Goal: Task Accomplishment & Management: Use online tool/utility

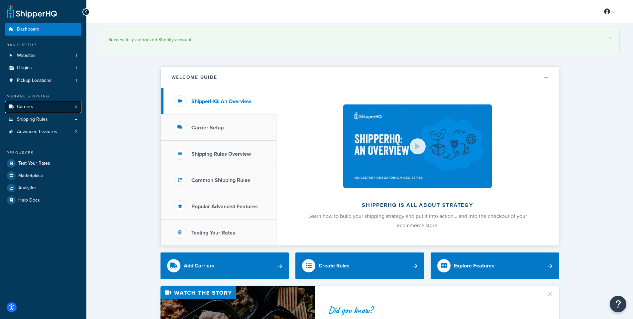
click at [41, 111] on link "Carriers 4" at bounding box center [43, 107] width 76 height 12
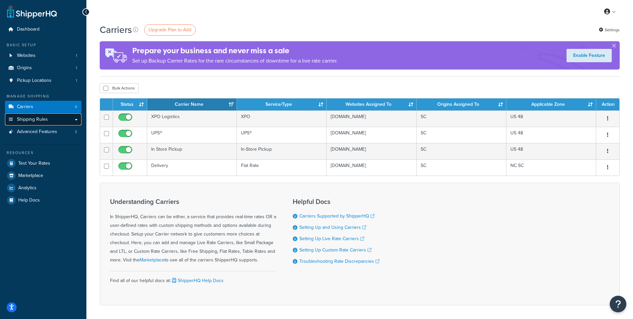
click at [61, 121] on link "Shipping Rules" at bounding box center [43, 119] width 76 height 12
click at [76, 119] on link "Shipping Rules" at bounding box center [43, 119] width 76 height 12
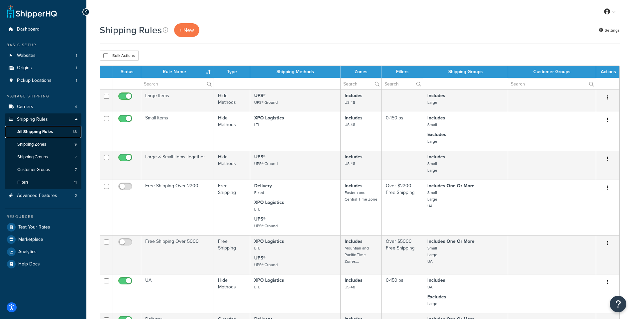
click at [52, 134] on span "All Shipping Rules" at bounding box center [35, 132] width 36 height 6
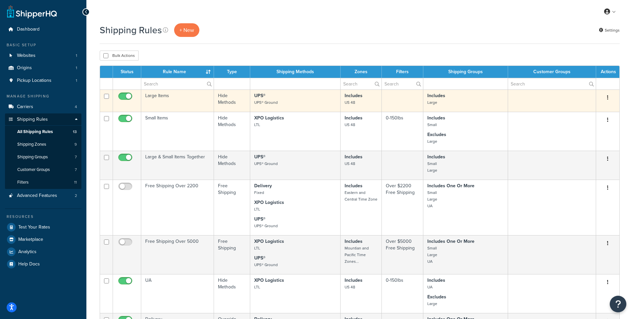
click at [169, 100] on td "Large Items" at bounding box center [177, 100] width 73 height 22
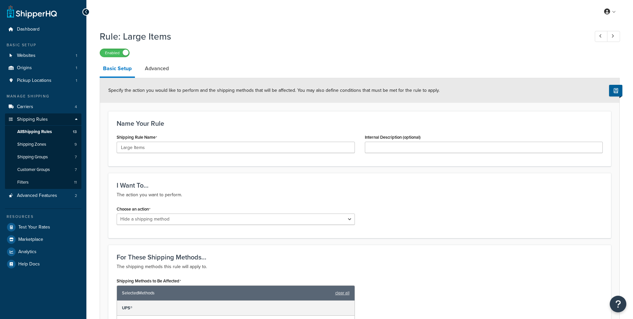
select select "HIDE"
click at [160, 76] on link "Advanced" at bounding box center [157, 68] width 31 height 16
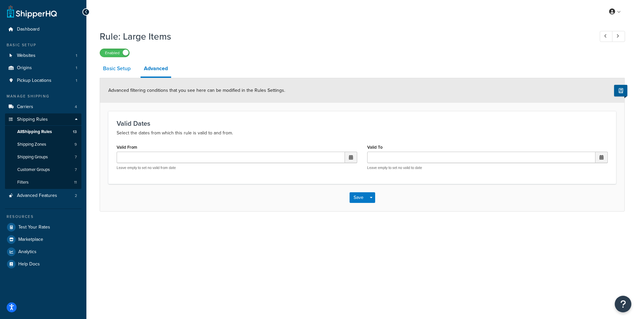
click at [120, 75] on link "Basic Setup" at bounding box center [117, 68] width 34 height 16
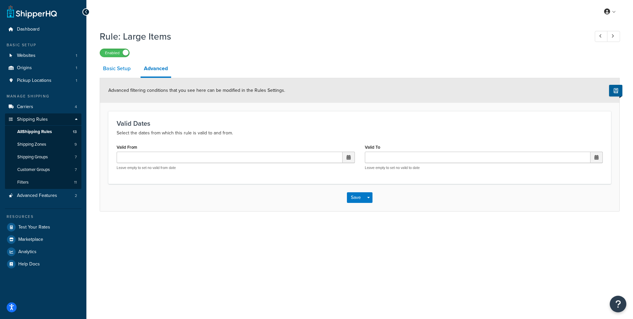
select select "HIDE"
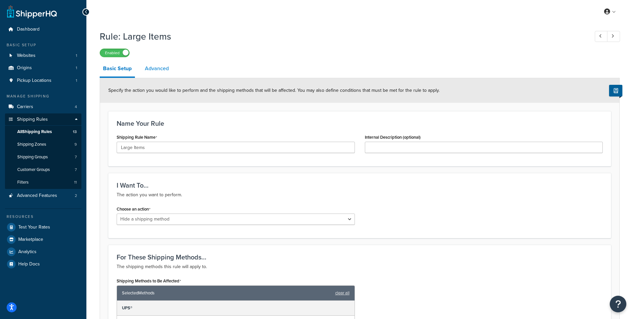
click at [149, 68] on link "Advanced" at bounding box center [157, 68] width 31 height 16
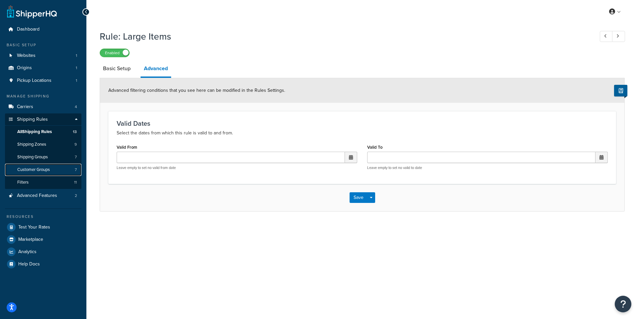
click at [46, 169] on span "Customer Groups" at bounding box center [33, 170] width 33 height 6
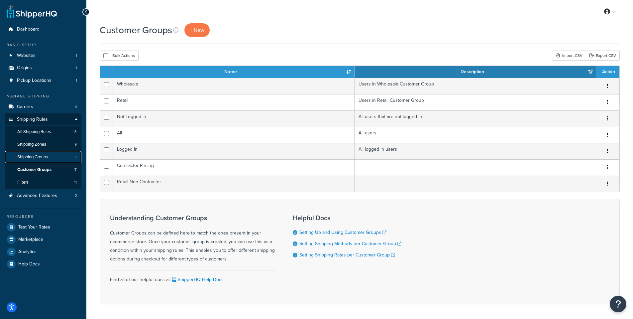
click at [39, 161] on link "Shipping Groups 7" at bounding box center [43, 157] width 76 height 12
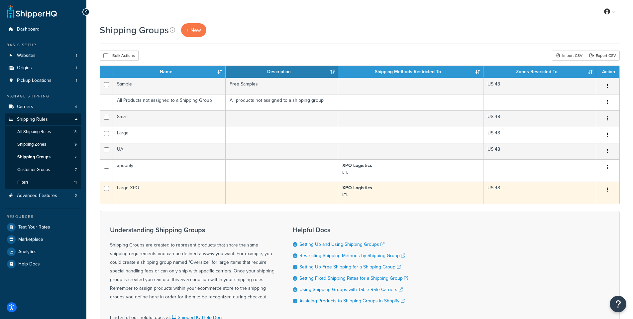
click at [129, 188] on td "Large XPO" at bounding box center [169, 192] width 113 height 22
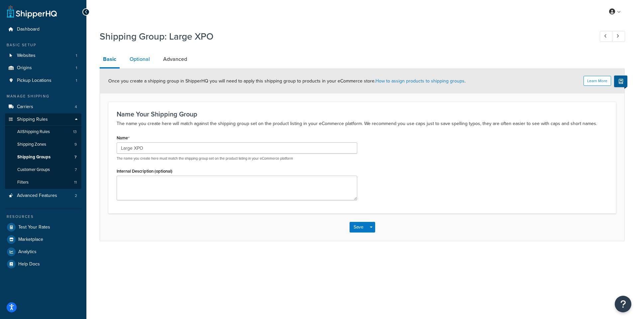
click at [134, 55] on link "Optional" at bounding box center [139, 59] width 27 height 16
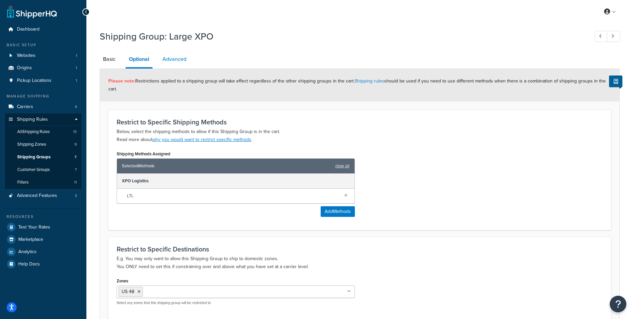
click at [178, 60] on link "Advanced" at bounding box center [174, 59] width 31 height 16
select select "125"
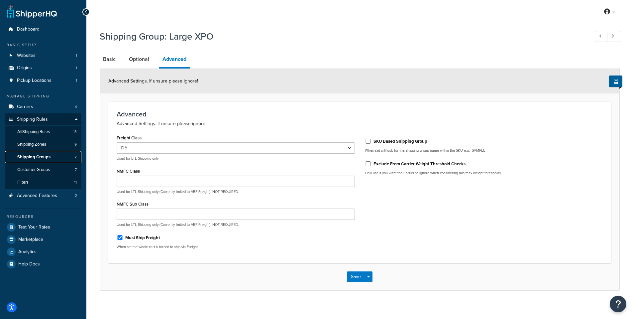
click at [49, 157] on span "Shipping Groups" at bounding box center [33, 157] width 33 height 6
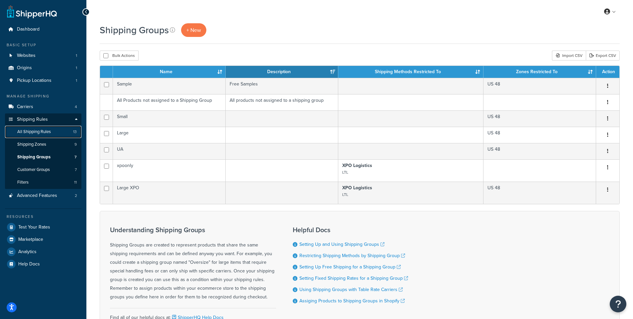
click at [48, 133] on span "All Shipping Rules" at bounding box center [34, 132] width 34 height 6
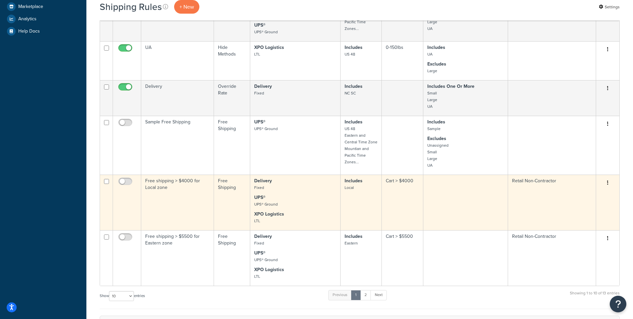
scroll to position [299, 0]
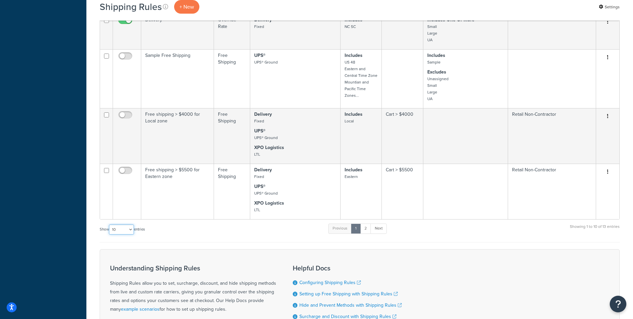
click at [134, 230] on select "10 15 25 50 100 1000" at bounding box center [121, 229] width 25 height 10
select select "25"
click at [110, 225] on select "10 15 25 50 100 1000" at bounding box center [121, 229] width 25 height 10
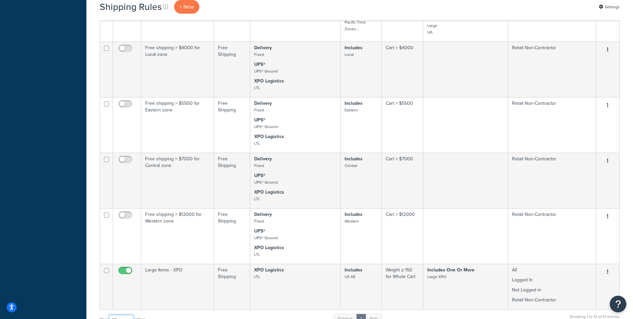
scroll to position [432, 0]
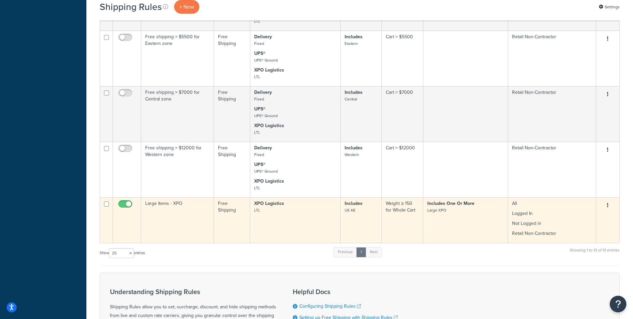
click at [179, 203] on td "Large Items - XPO" at bounding box center [177, 220] width 73 height 46
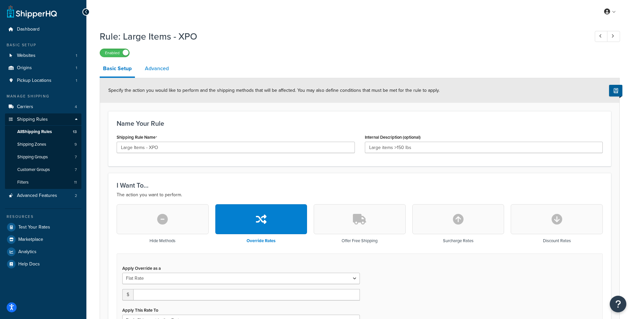
click at [154, 65] on link "Advanced" at bounding box center [157, 68] width 31 height 16
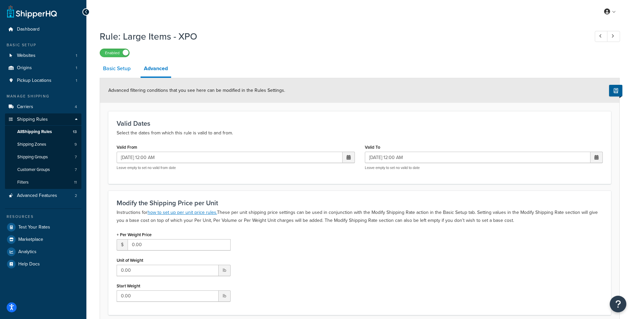
click at [118, 71] on link "Basic Setup" at bounding box center [117, 68] width 34 height 16
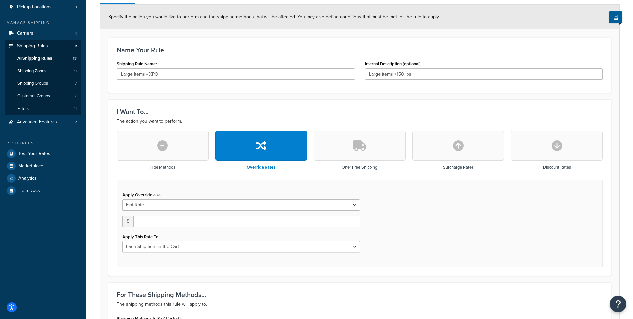
scroll to position [7, 0]
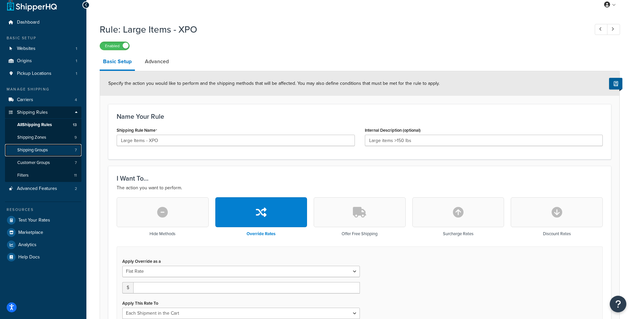
click at [43, 147] on span "Shipping Groups" at bounding box center [32, 150] width 31 height 6
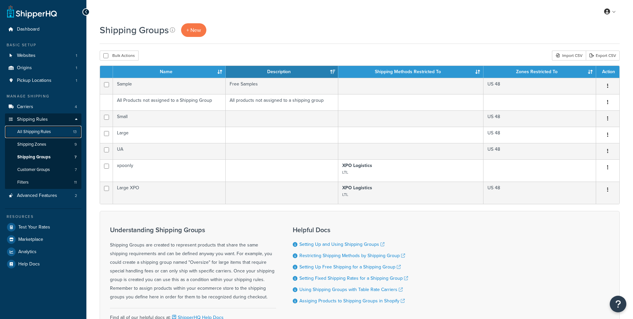
click at [41, 135] on span "All Shipping Rules" at bounding box center [34, 132] width 34 height 6
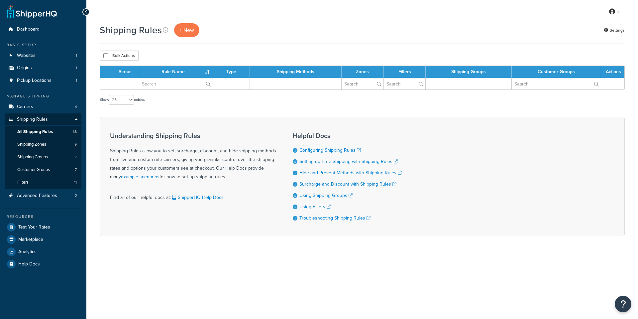
select select "25"
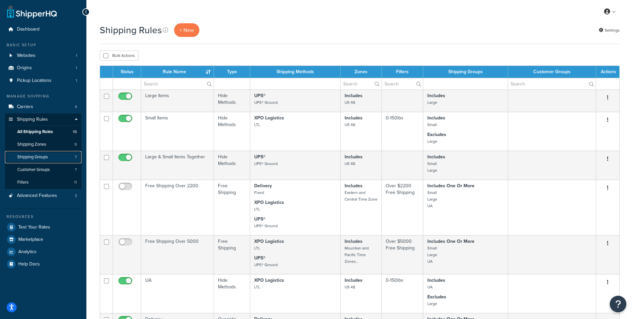
click at [41, 156] on span "Shipping Groups" at bounding box center [32, 157] width 31 height 6
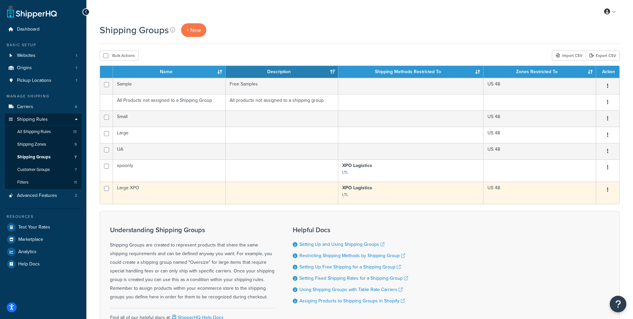
click at [132, 188] on td "Large XPO" at bounding box center [169, 192] width 113 height 22
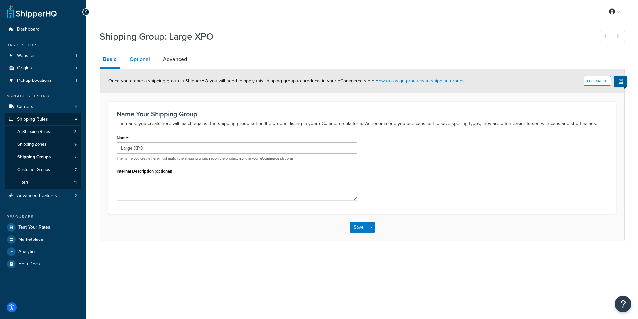
click at [140, 62] on link "Optional" at bounding box center [139, 59] width 27 height 16
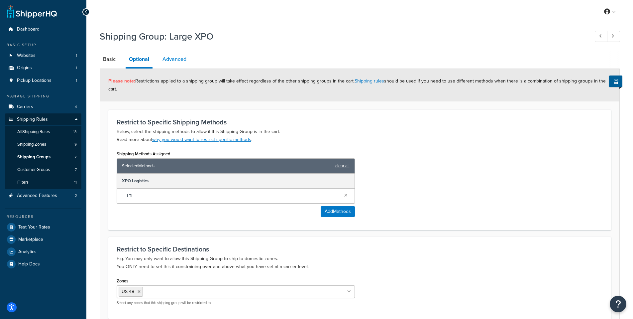
click at [174, 55] on link "Advanced" at bounding box center [174, 59] width 31 height 16
select select "125"
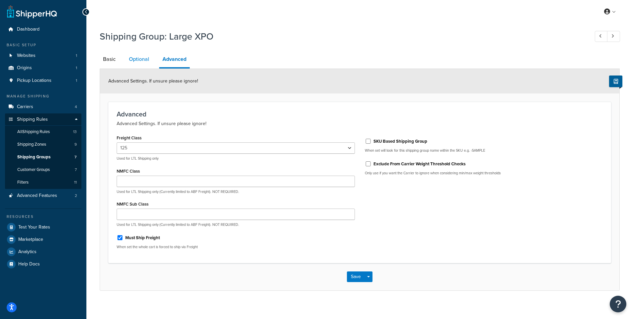
click at [141, 63] on link "Optional" at bounding box center [139, 59] width 27 height 16
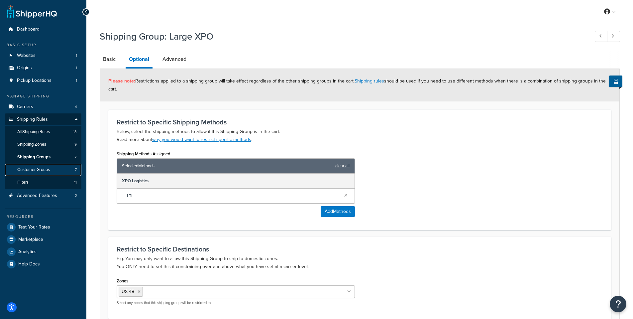
click at [37, 168] on span "Customer Groups" at bounding box center [33, 170] width 33 height 6
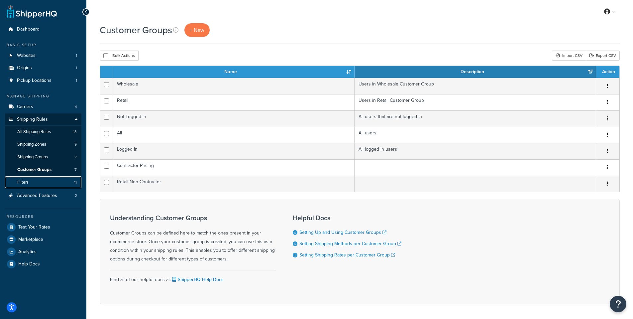
click at [35, 183] on link "Filters 11" at bounding box center [43, 182] width 76 height 12
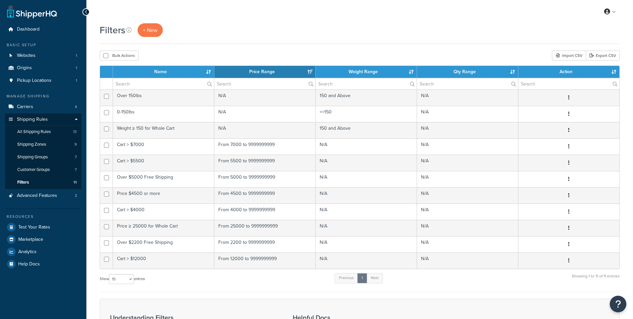
select select "15"
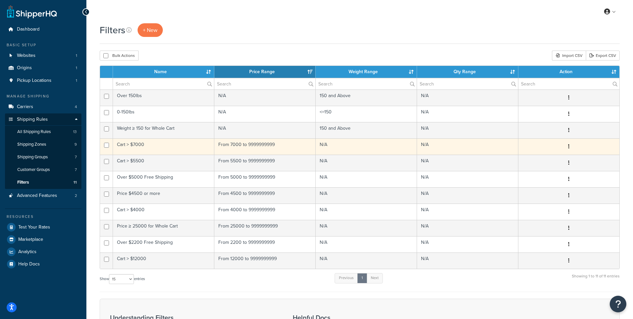
click at [128, 147] on td "Cart > $7000" at bounding box center [163, 146] width 101 height 16
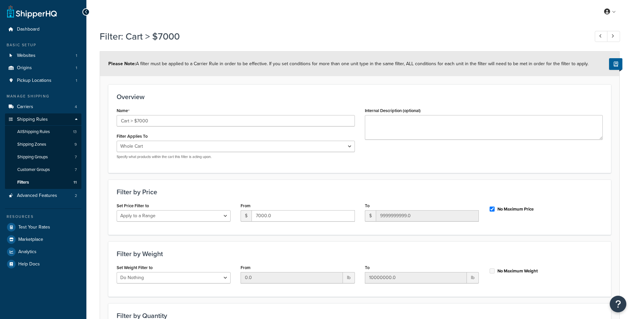
select select "range"
click at [30, 182] on link "Filters 11" at bounding box center [43, 182] width 76 height 12
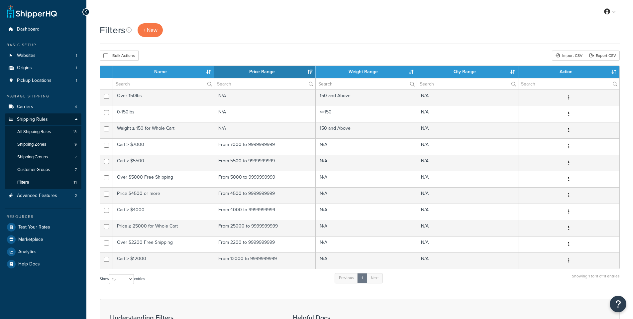
select select "15"
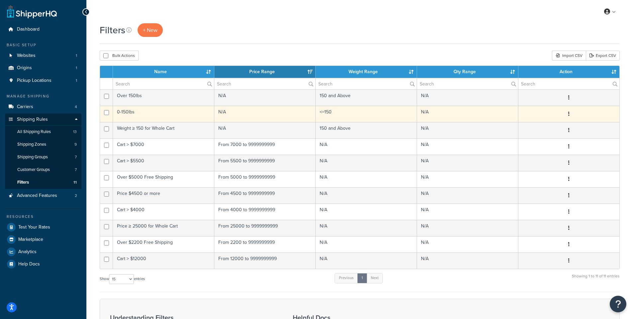
click at [138, 110] on td "0-150lbs" at bounding box center [163, 114] width 101 height 16
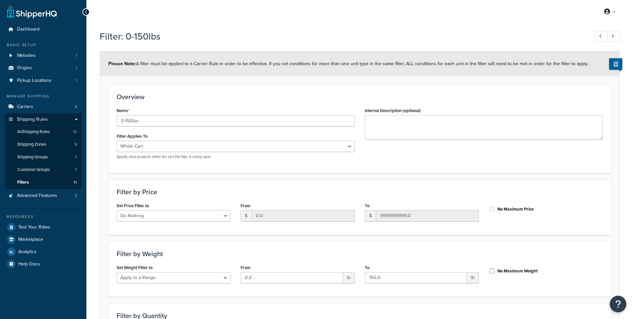
select select "range"
click at [35, 182] on link "Filters 11" at bounding box center [43, 182] width 76 height 12
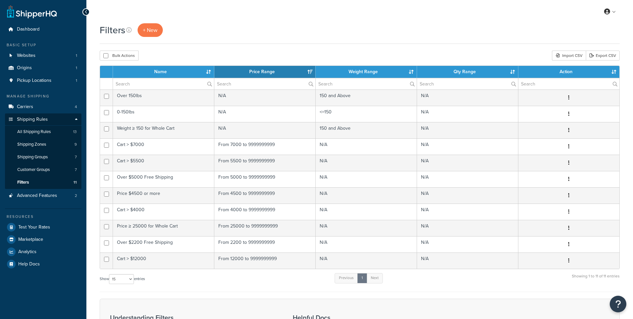
select select "15"
click at [147, 30] on span "+ New" at bounding box center [150, 30] width 15 height 8
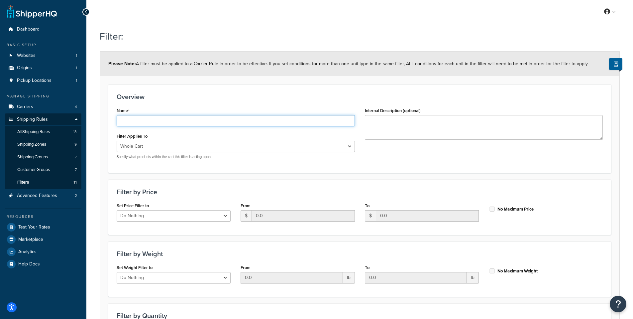
click at [156, 118] on input "Name" at bounding box center [236, 120] width 238 height 11
type input "All Orders"
click at [228, 216] on select "Do Nothing Apply to a Range" at bounding box center [174, 215] width 114 height 11
click at [117, 210] on select "Do Nothing Apply to a Range" at bounding box center [174, 215] width 114 height 11
click at [206, 231] on div "Filter by Price Set Price Filter to Do Nothing Apply to a Range From $ 0.0 To $…" at bounding box center [359, 206] width 503 height 55
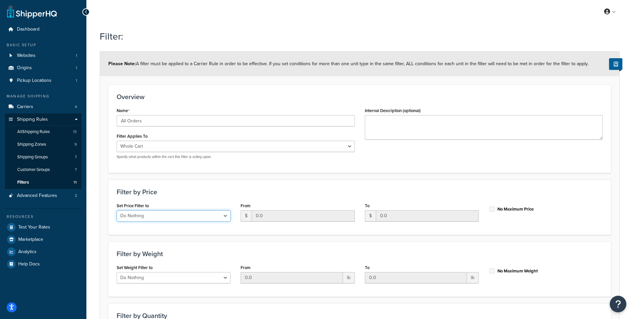
click at [216, 215] on select "Do Nothing Apply to a Range" at bounding box center [174, 215] width 114 height 11
select select "range"
click at [117, 210] on select "Do Nothing Apply to a Range" at bounding box center [174, 215] width 114 height 11
click at [254, 216] on input "0.0" at bounding box center [303, 215] width 103 height 11
click at [270, 214] on input "0.0" at bounding box center [303, 215] width 103 height 11
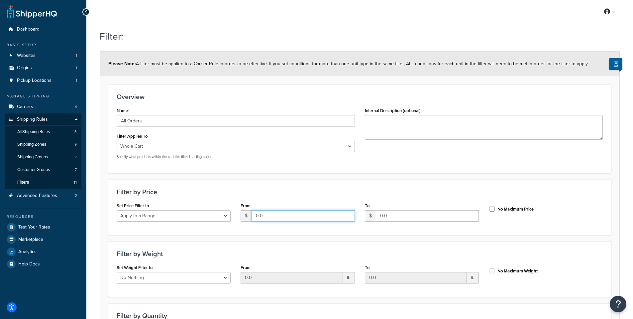
click at [270, 214] on input "0.0" at bounding box center [303, 215] width 103 height 11
type input "0"
type input "1"
click at [426, 212] on input "0.0" at bounding box center [427, 215] width 103 height 11
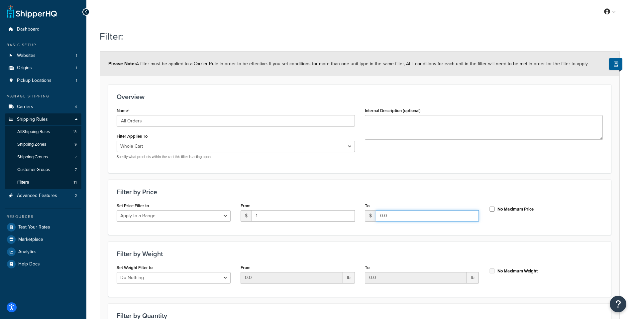
click at [426, 212] on input "0.0" at bounding box center [427, 215] width 103 height 11
type input "9"
click at [494, 209] on input "No Maximum Price" at bounding box center [492, 208] width 7 height 5
checkbox input "true"
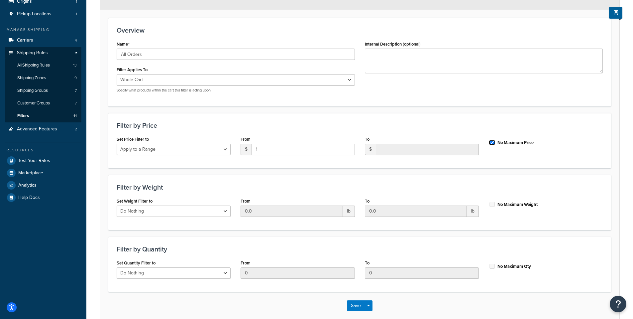
scroll to position [100, 0]
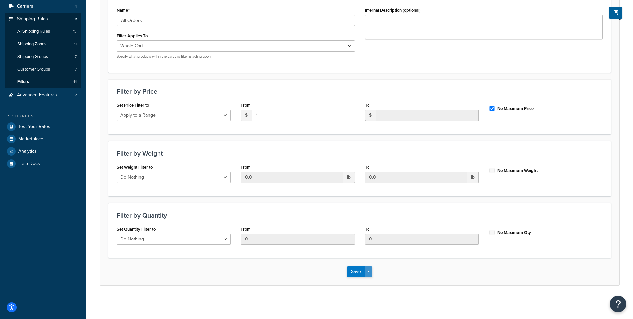
click at [366, 275] on button "Save Dropdown" at bounding box center [368, 271] width 8 height 11
click at [356, 271] on button "Save" at bounding box center [356, 271] width 18 height 11
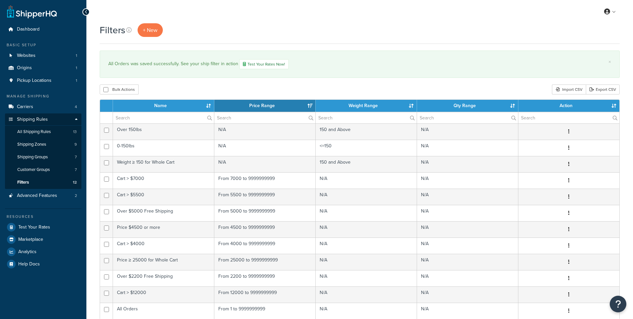
select select "15"
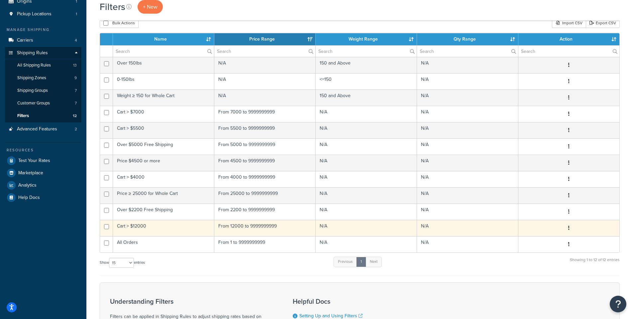
scroll to position [100, 0]
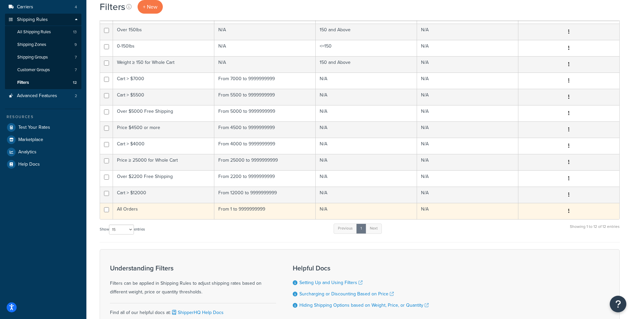
click at [567, 212] on button "button" at bounding box center [568, 211] width 9 height 11
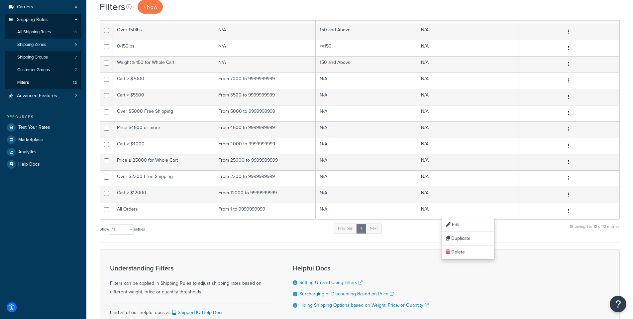
scroll to position [0, 0]
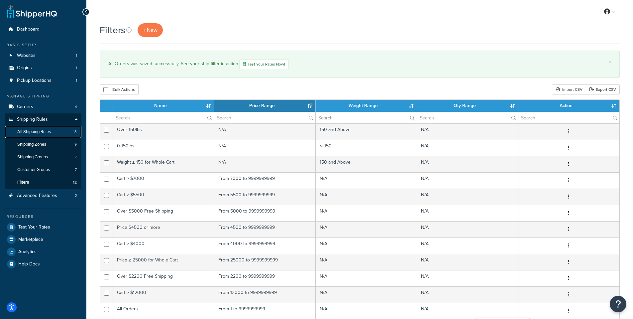
click at [38, 135] on span "All Shipping Rules" at bounding box center [34, 132] width 34 height 6
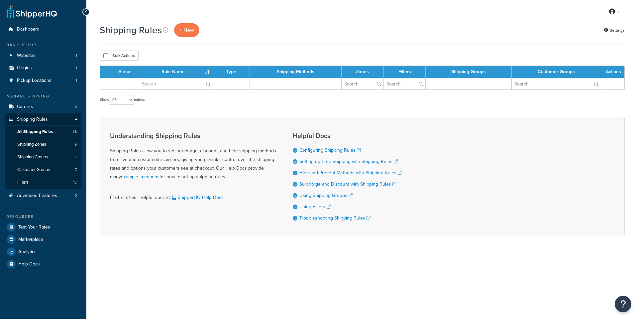
select select "25"
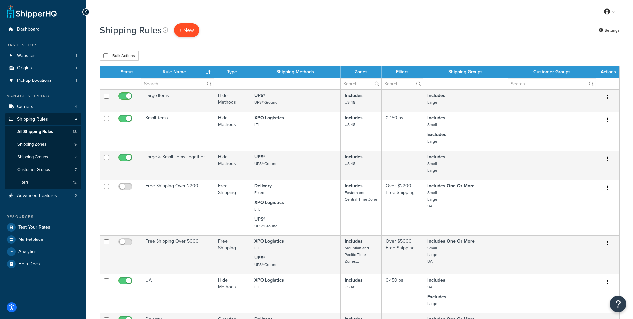
click at [181, 35] on p "+ New" at bounding box center [186, 30] width 25 height 14
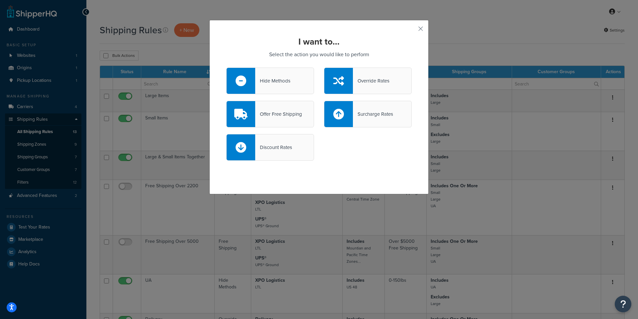
click at [359, 106] on div "Surcharge Rates" at bounding box center [368, 114] width 88 height 27
click at [0, 0] on input "Surcharge Rates" at bounding box center [0, 0] width 0 height 0
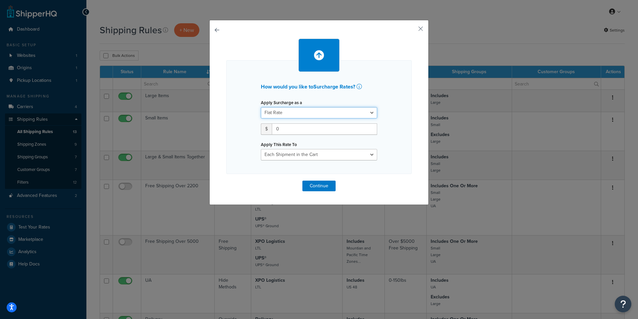
click at [314, 114] on select "Flat Rate Percentage Flat Rate & Percentage" at bounding box center [319, 112] width 116 height 11
select select "PERCENTAGE"
click at [261, 107] on select "Flat Rate Percentage Flat Rate & Percentage" at bounding box center [319, 112] width 116 height 11
click at [286, 129] on input "number" at bounding box center [282, 128] width 42 height 11
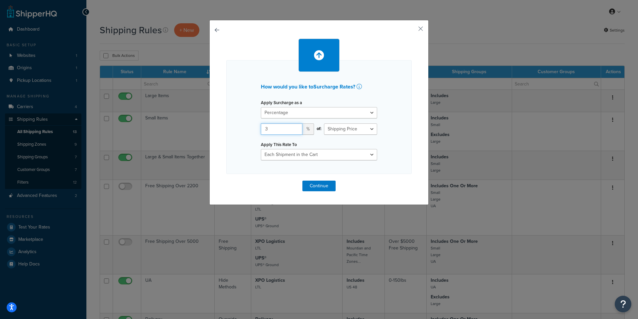
type input "3"
click at [369, 129] on select "Shipping Price Order Value" at bounding box center [350, 128] width 53 height 11
click at [369, 130] on select "Shipping Price Order Value" at bounding box center [350, 128] width 53 height 11
click at [324, 123] on select "Shipping Price Order Value" at bounding box center [350, 128] width 53 height 11
click at [367, 154] on select "Each Shipment in the Cart Each Shipping Group in the Cart Each Item within a Sh…" at bounding box center [319, 154] width 116 height 11
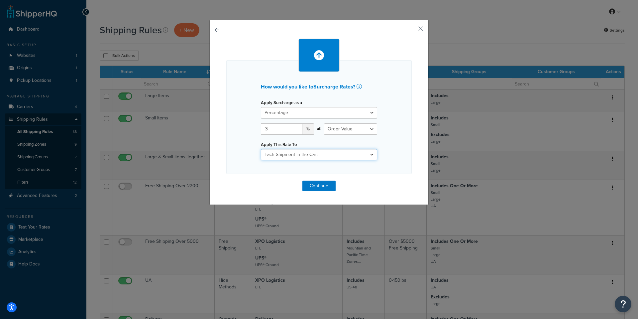
click at [261, 149] on select "Each Shipment in the Cart Each Shipping Group in the Cart Each Item within a Sh…" at bounding box center [319, 154] width 116 height 11
click at [369, 128] on select "Shipping Price Order Value" at bounding box center [350, 128] width 53 height 11
select select "SHIPPING"
click at [324, 123] on select "Shipping Price Order Value" at bounding box center [350, 128] width 53 height 11
click at [373, 153] on select "Each Shipment in the Cart Each Shipping Group in the Cart Each Item within a Sh…" at bounding box center [319, 154] width 116 height 11
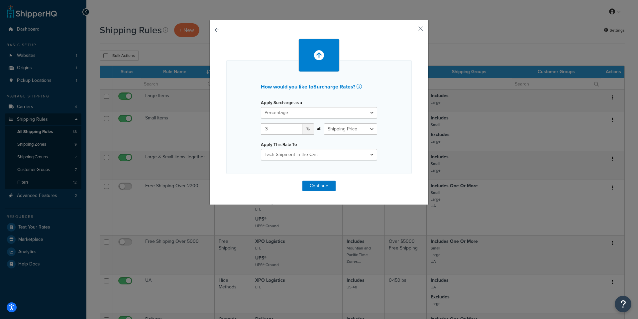
click at [406, 152] on div "How would you like to Surcharge Rates ? Apply Surcharge as a Flat Rate Percenta…" at bounding box center [318, 117] width 185 height 114
click at [369, 154] on select "Each Shipment in the Cart Each Shipping Group in the Cart Each Item within a Sh…" at bounding box center [319, 154] width 116 height 11
click at [322, 186] on button "Continue" at bounding box center [318, 185] width 33 height 11
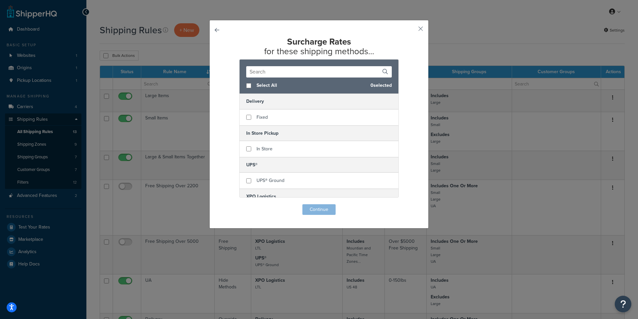
click at [322, 73] on input "text" at bounding box center [319, 71] width 146 height 11
click at [247, 87] on input "checkbox" at bounding box center [248, 85] width 5 height 5
checkbox input "true"
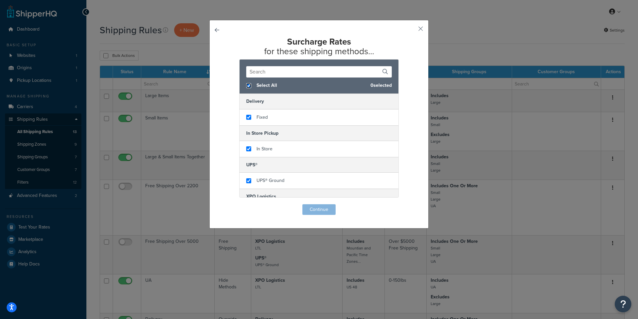
checkbox input "true"
click at [319, 209] on button "Continue" at bounding box center [318, 209] width 33 height 11
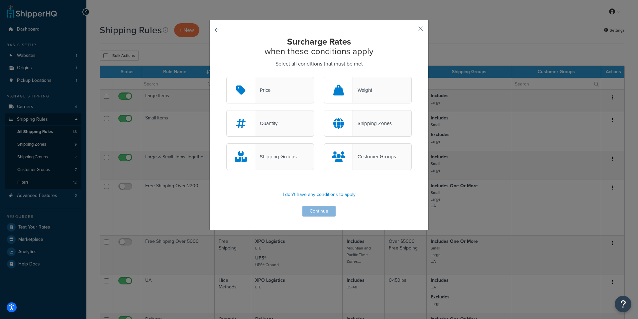
click at [343, 141] on div "Quantity Shipping Zones" at bounding box center [318, 126] width 195 height 33
click at [342, 130] on div at bounding box center [338, 123] width 29 height 26
click at [0, 0] on input "Shipping Zones" at bounding box center [0, 0] width 0 height 0
click at [323, 215] on button "Continue" at bounding box center [318, 211] width 33 height 11
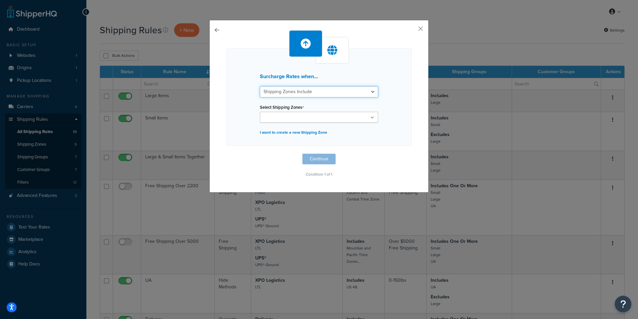
click at [364, 97] on select "Shipping Zones Include Shipping Zones Do Not Include" at bounding box center [319, 91] width 118 height 11
click at [260, 86] on select "Shipping Zones Include Shipping Zones Do Not Include" at bounding box center [319, 91] width 118 height 11
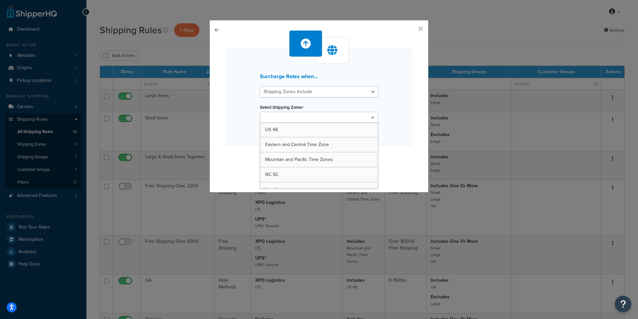
click at [373, 115] on ul at bounding box center [319, 117] width 118 height 11
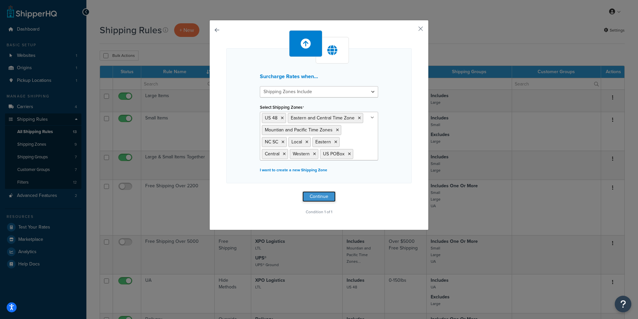
click at [317, 197] on button "Continue" at bounding box center [318, 196] width 33 height 11
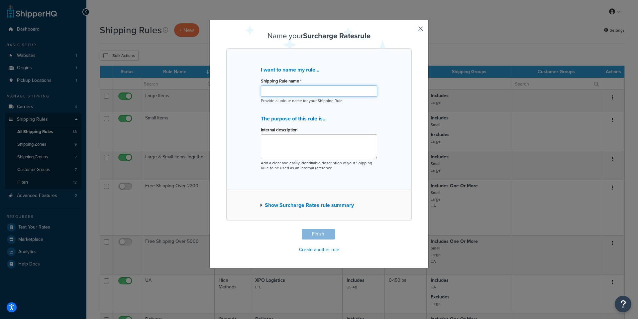
click at [287, 86] on input "Shipping Rule name *" at bounding box center [319, 90] width 116 height 11
drag, startPoint x: 304, startPoint y: 88, endPoint x: 205, endPoint y: 88, distance: 99.3
click at [205, 88] on div "Name your Surcharge Rates rule I want to name my rule... Shipping Rule name * 3…" at bounding box center [319, 159] width 638 height 319
type input "3% Processing Fee"
click at [292, 147] on textarea "Internal description" at bounding box center [319, 146] width 116 height 25
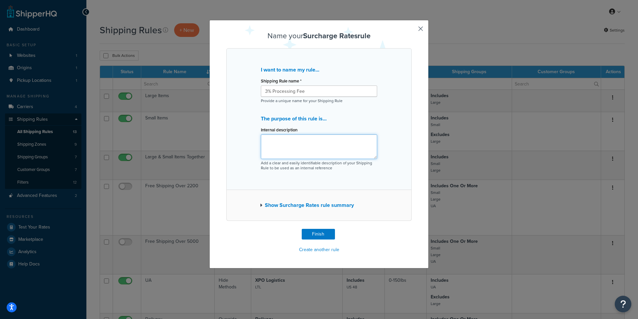
paste textarea "3% Processing Fee"
type textarea "3% Processing Fee for Shipping"
click at [315, 204] on button "Show Surcharge Rates rule summary" at bounding box center [307, 204] width 94 height 9
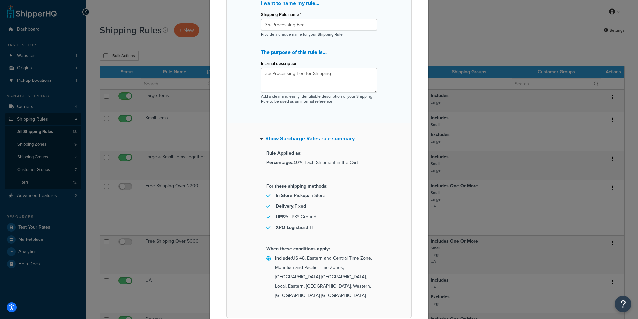
scroll to position [95, 0]
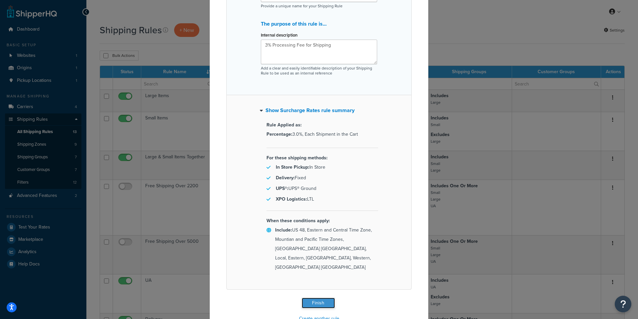
click at [319, 297] on button "Finish" at bounding box center [318, 302] width 33 height 11
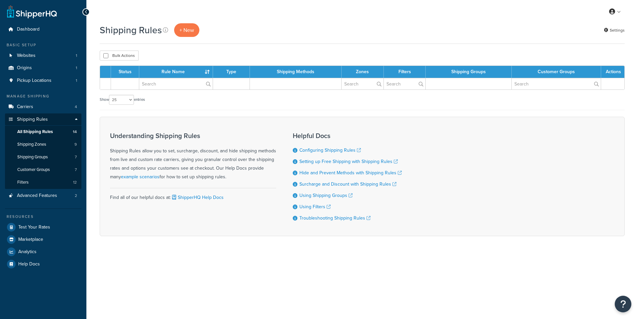
select select "25"
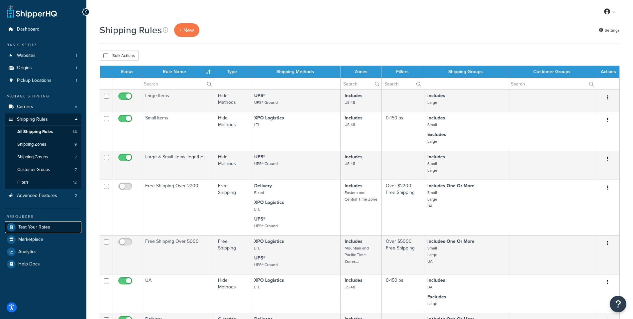
click at [41, 225] on span "Test Your Rates" at bounding box center [34, 227] width 32 height 6
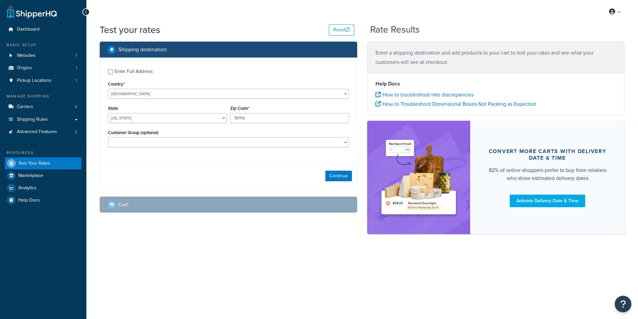
select select "[GEOGRAPHIC_DATA]"
click at [273, 122] on input "78759" at bounding box center [289, 118] width 119 height 10
type input "11763"
click at [189, 115] on select "Alabama Alaska American Samoa Arizona Arkansas Armed Forces Americas Armed Forc…" at bounding box center [167, 118] width 119 height 10
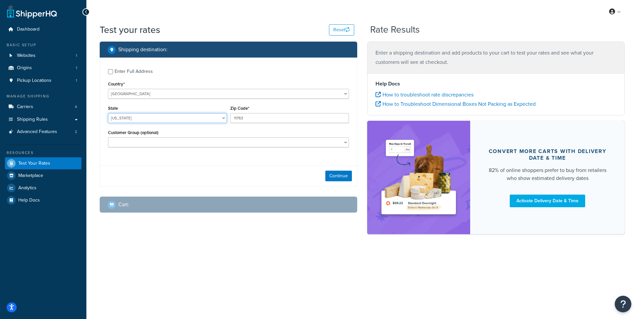
click at [108, 113] on select "Alabama Alaska American Samoa Arizona Arkansas Armed Forces Americas Armed Forc…" at bounding box center [167, 118] width 119 height 10
click at [141, 122] on select "Alabama Alaska American Samoa Arizona Arkansas Armed Forces Americas Armed Forc…" at bounding box center [167, 118] width 119 height 10
select select "NY"
click at [108, 113] on select "Alabama Alaska American Samoa Arizona Arkansas Armed Forces Americas Armed Forc…" at bounding box center [167, 118] width 119 height 10
click at [348, 135] on div "Customer Group (optional) Contractor Pricing Logged In Not Logged in Retail Ret…" at bounding box center [228, 137] width 241 height 19
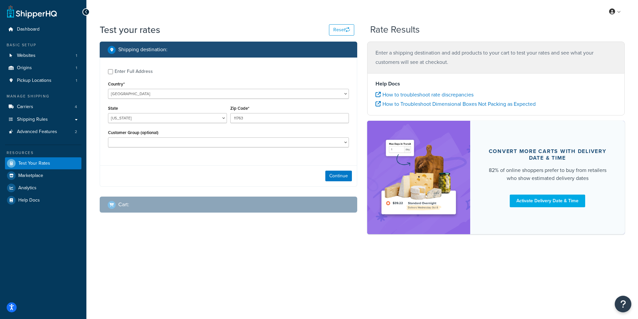
click at [349, 144] on div "Customer Group (optional) Contractor Pricing Logged In Not Logged in Retail Ret…" at bounding box center [228, 137] width 244 height 19
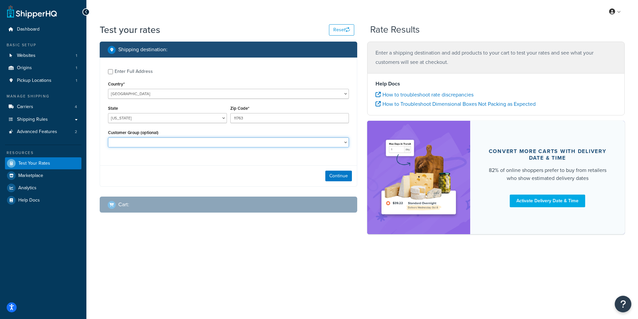
click at [345, 144] on select "Contractor Pricing Logged In Not Logged in Retail Retail Non-Contractor Wholesa…" at bounding box center [228, 142] width 241 height 10
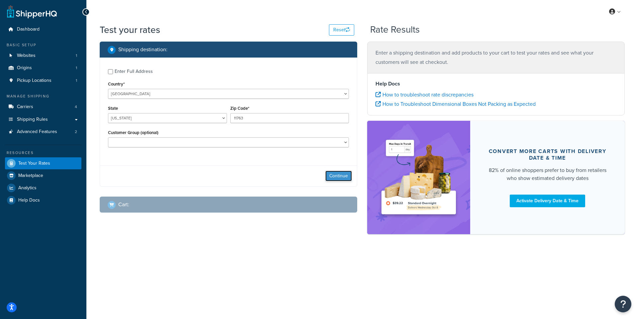
click at [336, 178] on button "Continue" at bounding box center [338, 175] width 27 height 11
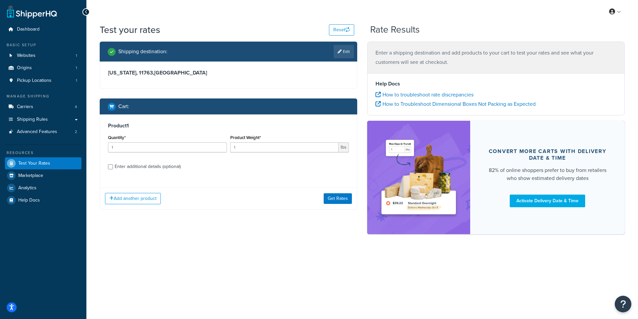
click at [336, 177] on div "Product 1 Quantity* 1 Product Weight* 1 lbs Enter additional details (optional)" at bounding box center [228, 148] width 257 height 68
click at [335, 197] on button "Get Rates" at bounding box center [338, 198] width 28 height 11
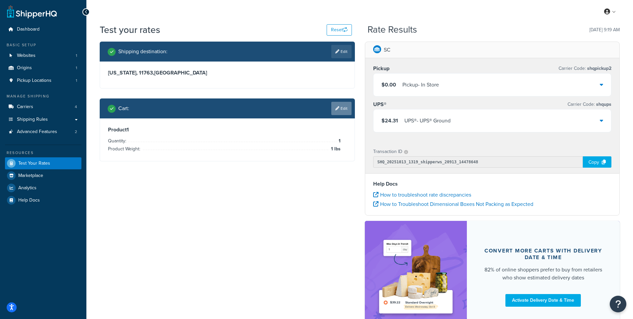
click at [344, 108] on link "Edit" at bounding box center [341, 108] width 20 height 13
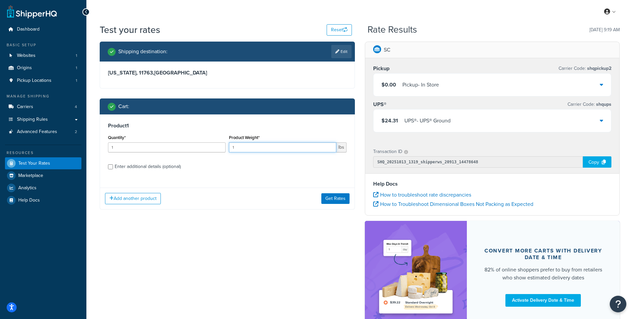
click at [268, 147] on input "1" at bounding box center [282, 147] width 107 height 10
type input "1000"
click at [329, 195] on button "Get Rates" at bounding box center [335, 198] width 28 height 11
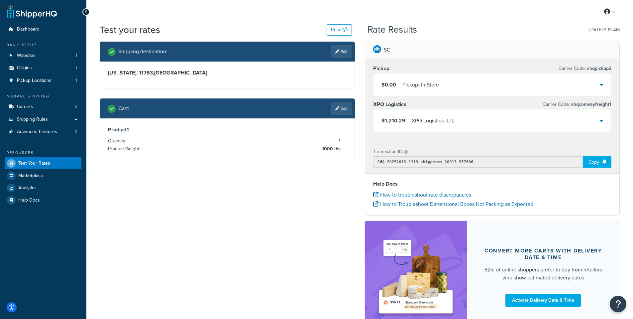
click at [602, 118] on icon at bounding box center [601, 120] width 3 height 5
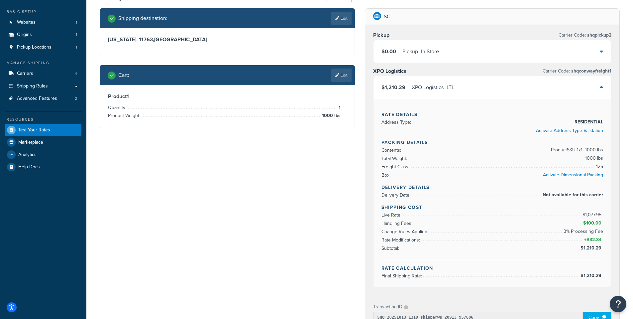
scroll to position [66, 0]
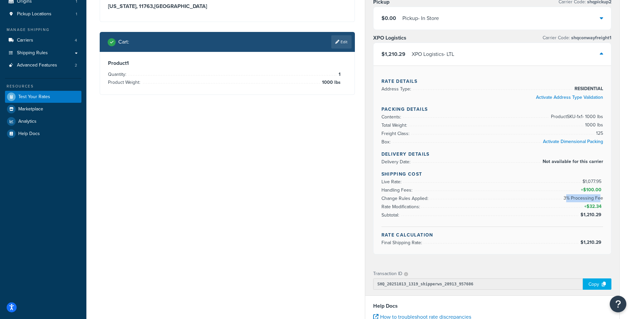
drag, startPoint x: 598, startPoint y: 200, endPoint x: 567, endPoint y: 199, distance: 30.9
click at [567, 199] on span "3% Processing Fee" at bounding box center [582, 198] width 41 height 8
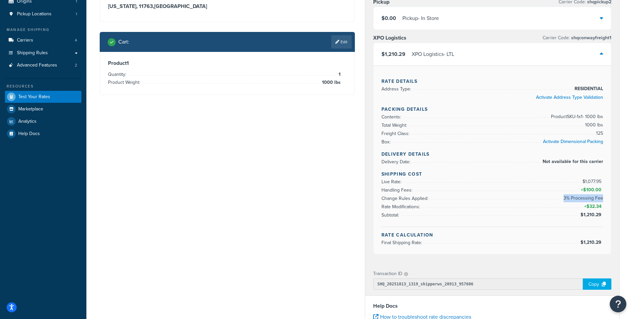
scroll to position [0, 0]
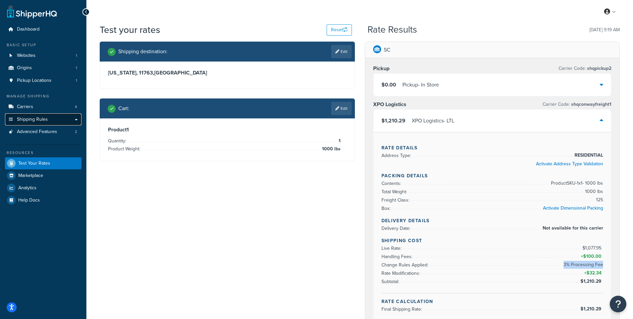
click at [73, 116] on link "Shipping Rules" at bounding box center [43, 119] width 76 height 12
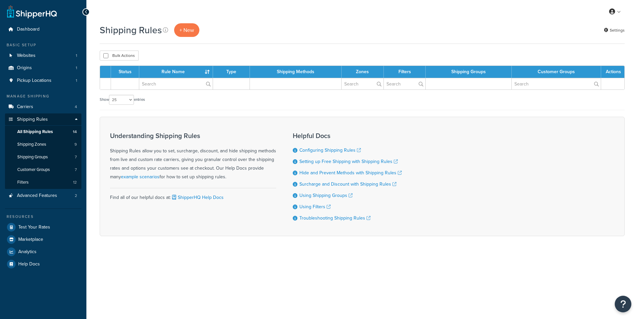
select select "25"
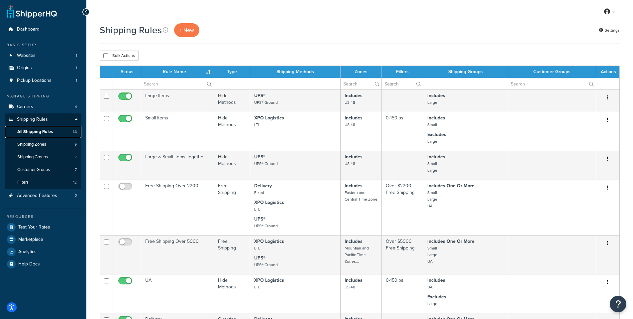
click at [64, 131] on link "All Shipping Rules 14" at bounding box center [43, 132] width 76 height 12
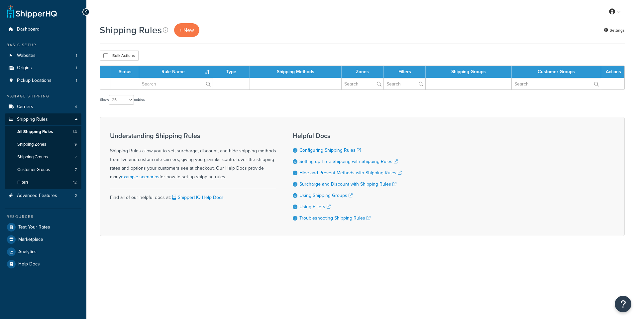
select select "25"
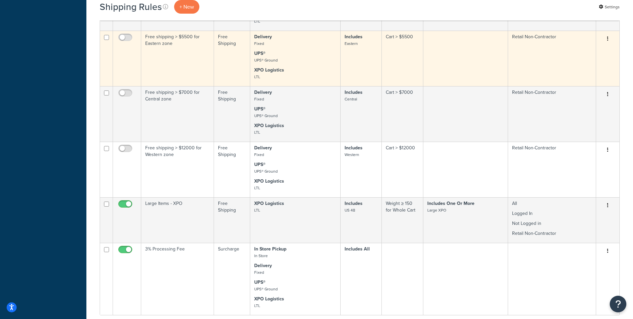
scroll to position [619, 0]
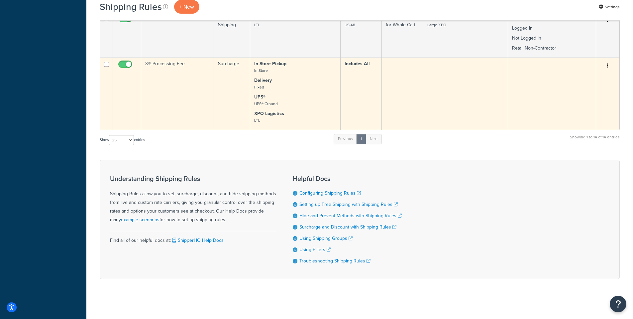
click at [174, 66] on td "3% Processing Fee" at bounding box center [177, 93] width 73 height 72
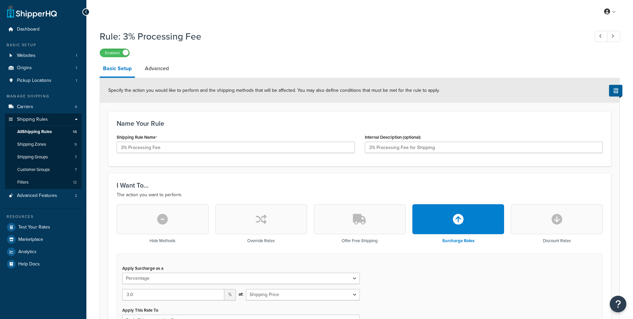
select select "PERCENTAGE"
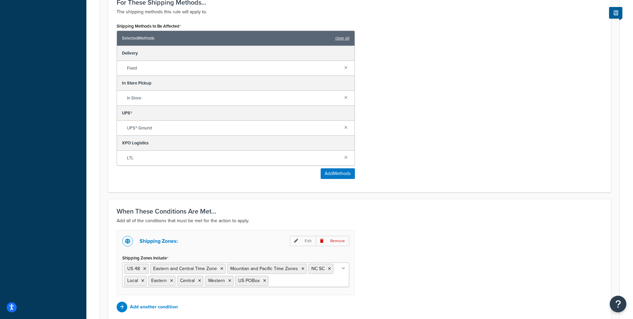
scroll to position [429, 0]
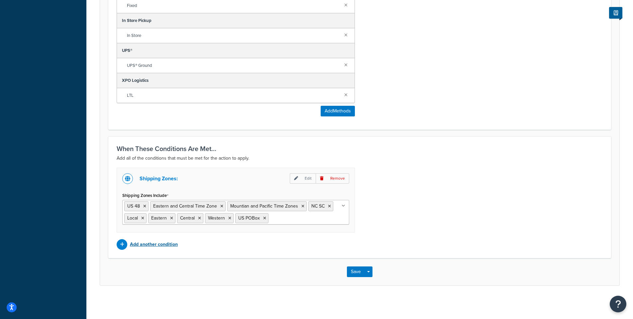
click at [152, 242] on p "Add another condition" at bounding box center [154, 244] width 48 height 9
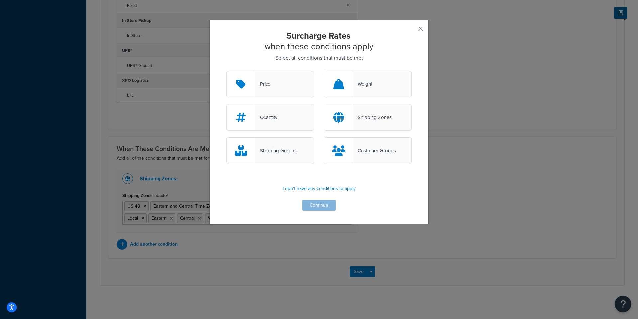
click at [412, 30] on button "button" at bounding box center [411, 31] width 2 height 2
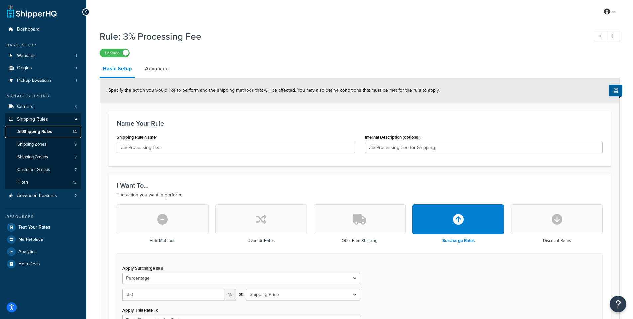
click at [49, 131] on span "All Shipping Rules" at bounding box center [34, 132] width 35 height 6
click at [44, 128] on link "All Shipping Rules 14" at bounding box center [43, 132] width 76 height 12
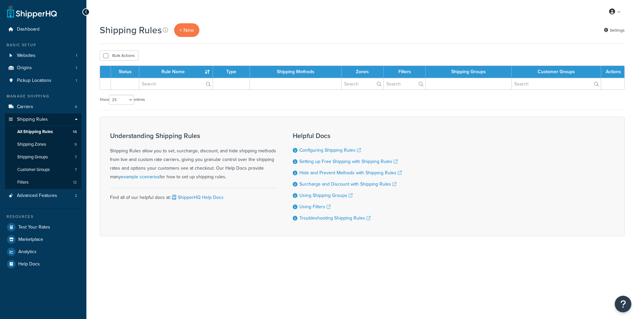
select select "25"
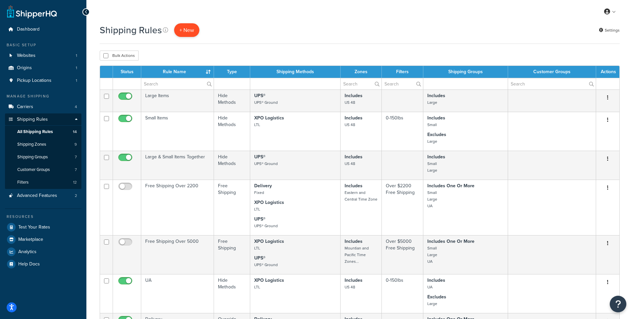
click at [188, 33] on p "+ New" at bounding box center [186, 30] width 25 height 14
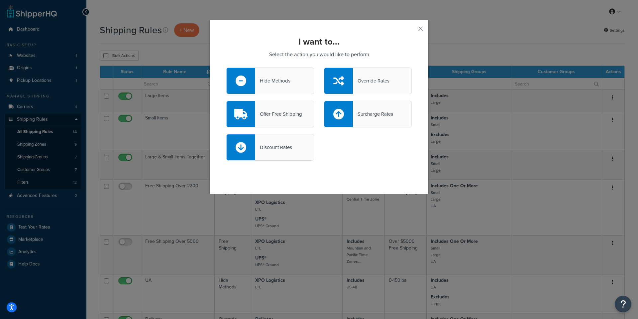
click at [368, 109] on div "Surcharge Rates" at bounding box center [373, 113] width 40 height 9
click at [0, 0] on input "Surcharge Rates" at bounding box center [0, 0] width 0 height 0
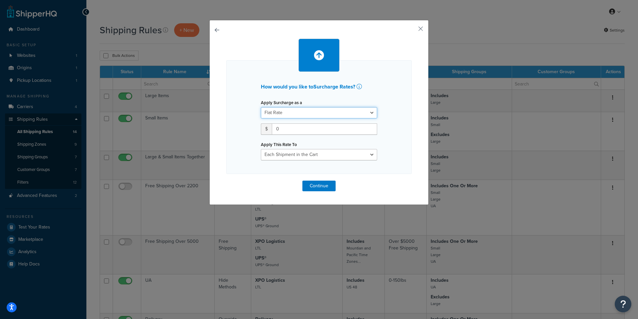
click at [309, 115] on select "Flat Rate Percentage Flat Rate & Percentage" at bounding box center [319, 112] width 116 height 11
select select "PERCENTAGE"
click at [261, 107] on select "Flat Rate Percentage Flat Rate & Percentage" at bounding box center [319, 112] width 116 height 11
click at [276, 128] on input "number" at bounding box center [282, 128] width 42 height 11
type input "4"
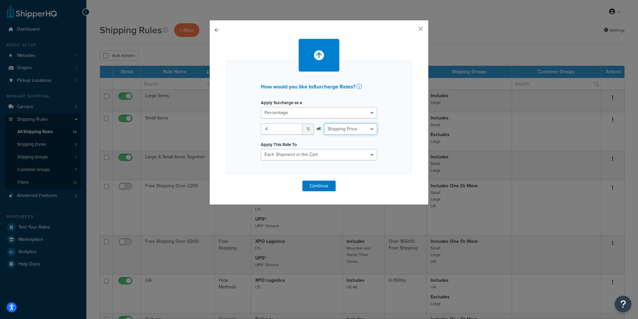
click at [365, 132] on select "Shipping Price Order Value" at bounding box center [350, 128] width 53 height 11
select select "ORDER"
click at [324, 123] on select "Shipping Price Order Value" at bounding box center [350, 128] width 53 height 11
click at [323, 155] on select "Each Shipment in the Cart Each Shipping Group in the Cart Each Item within a Sh…" at bounding box center [319, 154] width 116 height 11
click at [324, 155] on select "Each Shipment in the Cart Each Shipping Group in the Cart Each Item within a Sh…" at bounding box center [319, 154] width 116 height 11
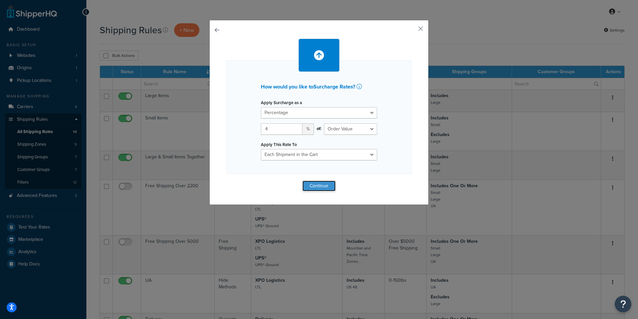
click at [320, 184] on button "Continue" at bounding box center [318, 185] width 33 height 11
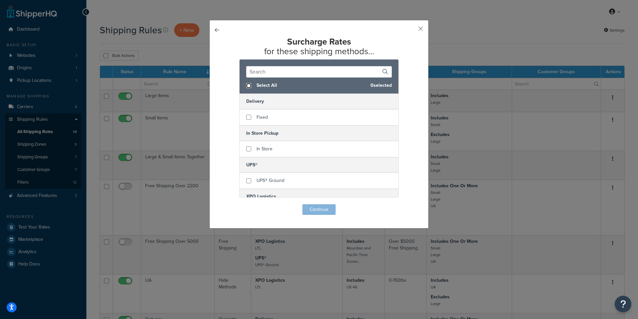
click at [246, 86] on input "checkbox" at bounding box center [248, 85] width 5 height 5
checkbox input "true"
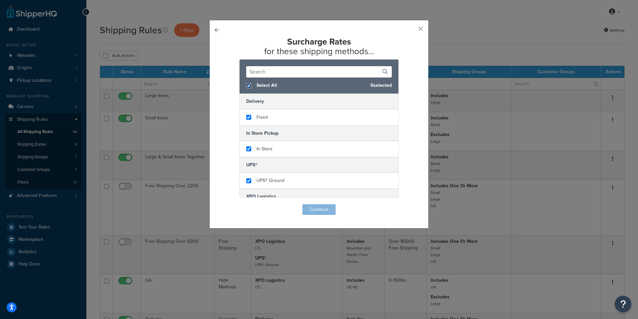
checkbox input "true"
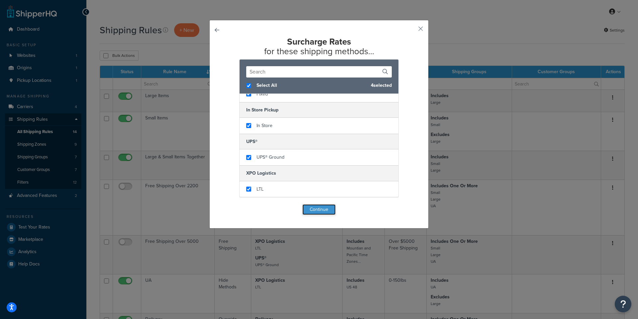
click at [314, 206] on button "Continue" at bounding box center [318, 209] width 33 height 11
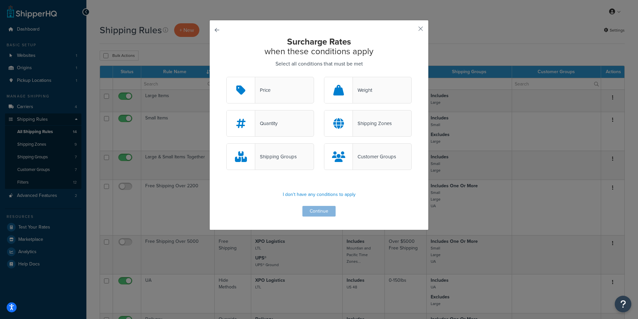
click at [369, 132] on div "Shipping Zones" at bounding box center [368, 123] width 88 height 27
click at [0, 0] on input "Shipping Zones" at bounding box center [0, 0] width 0 height 0
click at [320, 211] on button "Continue" at bounding box center [318, 211] width 33 height 11
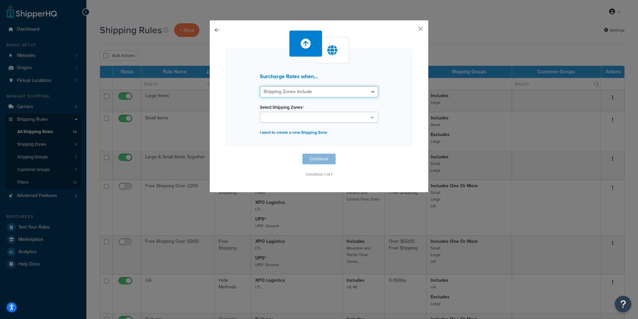
click at [310, 94] on select "Shipping Zones Include Shipping Zones Do Not Include" at bounding box center [319, 91] width 118 height 11
click at [309, 113] on div "Select Shipping Zones US 48 Eastern and Central Time Zone Mountian and Pacific …" at bounding box center [319, 112] width 118 height 20
click at [310, 115] on input "Select Shipping Zones" at bounding box center [291, 117] width 59 height 7
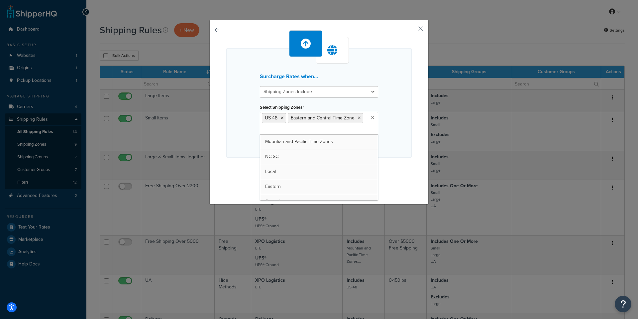
drag, startPoint x: 293, startPoint y: 134, endPoint x: 293, endPoint y: 143, distance: 8.6
click at [293, 135] on div "US 48 Eastern and Central Time Zone Mountian and Pacific Time Zones NC SC Local…" at bounding box center [319, 123] width 118 height 23
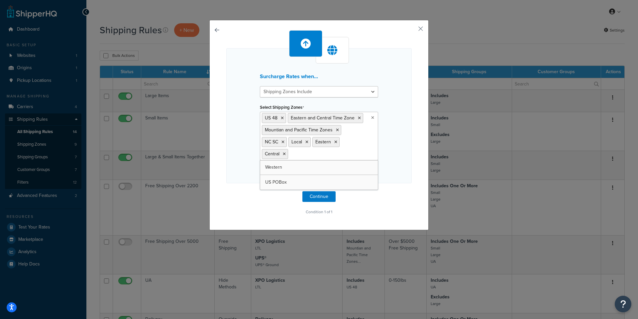
click at [289, 159] on ul "US 48 Eastern and Central Time Zone Mountian and Pacific Time Zones NC SC Local…" at bounding box center [319, 136] width 118 height 49
click at [328, 200] on button "Continue" at bounding box center [318, 196] width 33 height 11
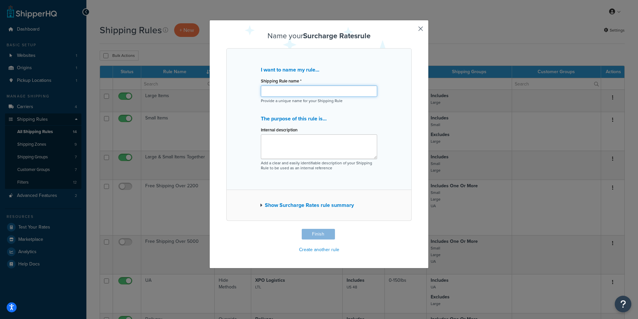
click at [290, 94] on input "Shipping Rule name *" at bounding box center [319, 90] width 116 height 11
type input "Test 4% Cart Value"
click at [310, 144] on textarea "Internal description" at bounding box center [319, 146] width 116 height 25
drag, startPoint x: 308, startPoint y: 97, endPoint x: 301, endPoint y: 96, distance: 7.7
click at [300, 96] on div "Shipping Rule name * Test 4% Cart Value Provide a unique name for your Shipping…" at bounding box center [319, 89] width 116 height 27
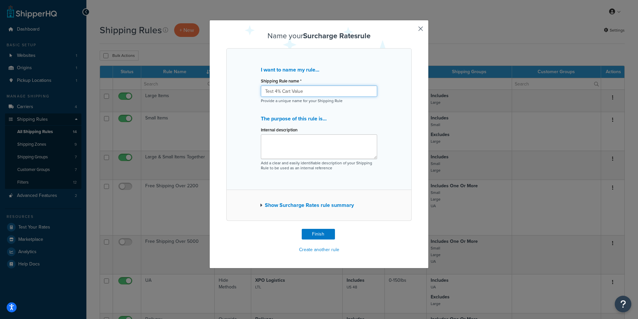
drag, startPoint x: 307, startPoint y: 93, endPoint x: 228, endPoint y: 90, distance: 78.5
click at [229, 90] on div "I want to name my rule... Shipping Rule name * Test 4% Cart Value Provide a uni…" at bounding box center [318, 119] width 185 height 142
click at [283, 143] on textarea "Internal description" at bounding box center [319, 146] width 116 height 25
paste textarea "Test 4% Cart Value"
click at [271, 138] on textarea "Test 4% Cart Value" at bounding box center [319, 146] width 116 height 25
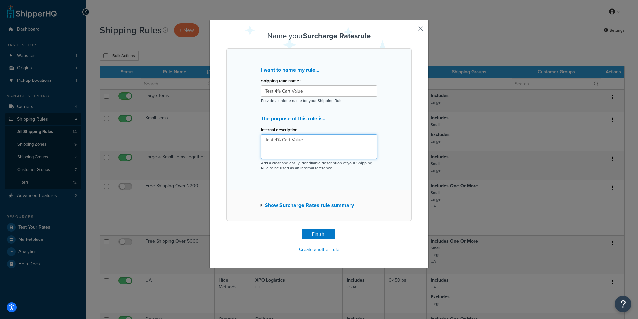
click at [322, 140] on textarea "Test 4% Cart Value" at bounding box center [319, 146] width 116 height 25
type textarea "Test 4% Cart Value in Shipper HQ"
click at [312, 232] on button "Finish" at bounding box center [318, 234] width 33 height 11
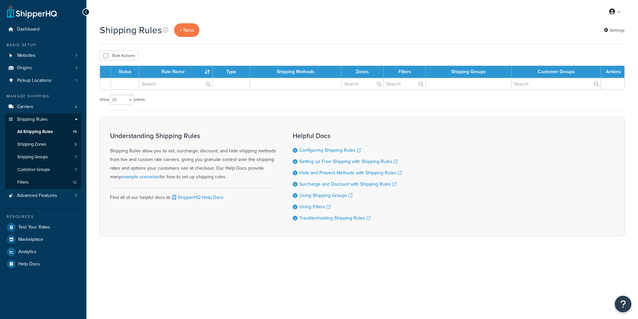
select select "25"
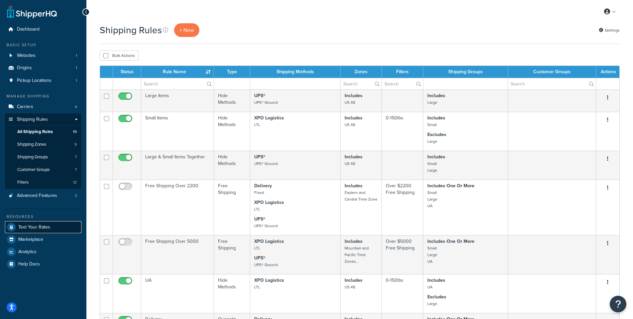
click at [42, 229] on span "Test Your Rates" at bounding box center [34, 227] width 32 height 6
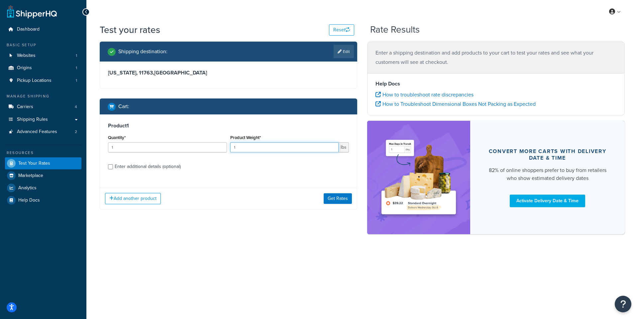
click at [327, 148] on input "1" at bounding box center [284, 147] width 109 height 10
type input "12"
click at [341, 194] on button "Get Rates" at bounding box center [338, 198] width 28 height 11
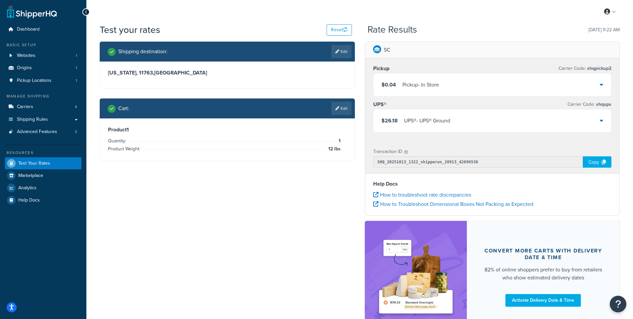
click at [599, 118] on div "$26.18 UPS® - UPS® Ground" at bounding box center [492, 120] width 238 height 23
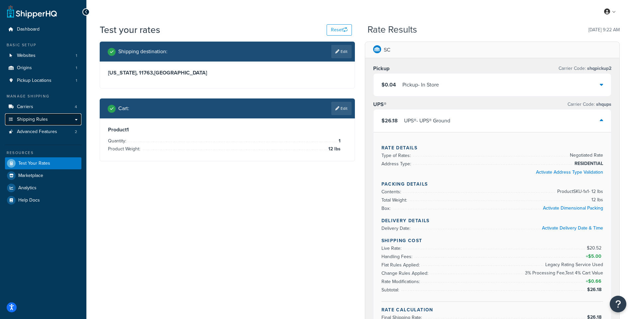
click at [47, 119] on span "Shipping Rules" at bounding box center [32, 120] width 31 height 6
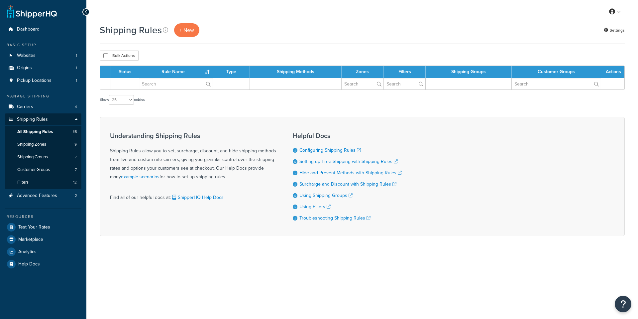
select select "25"
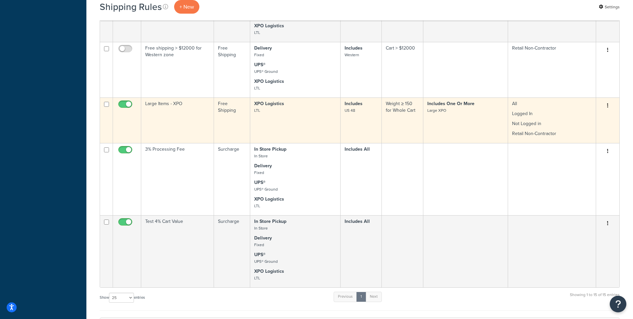
scroll to position [565, 0]
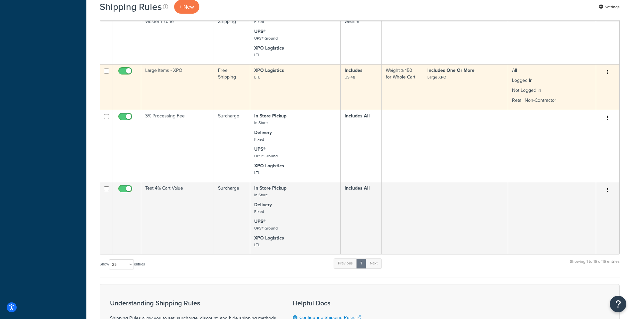
click at [170, 75] on td "Large Items - XPO" at bounding box center [177, 87] width 73 height 46
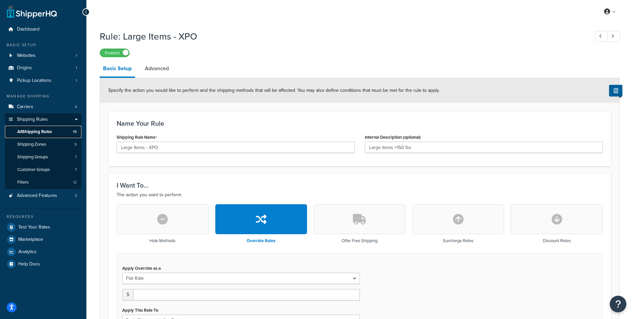
click at [42, 131] on span "All Shipping Rules" at bounding box center [34, 132] width 35 height 6
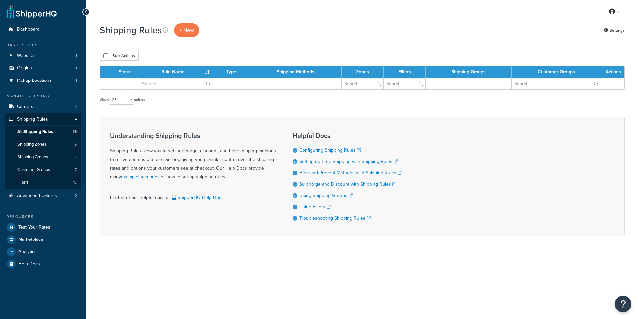
select select "25"
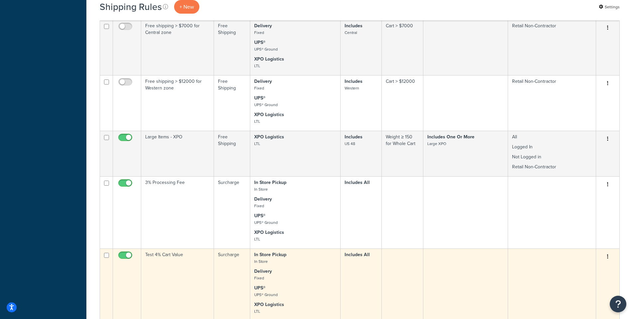
scroll to position [598, 0]
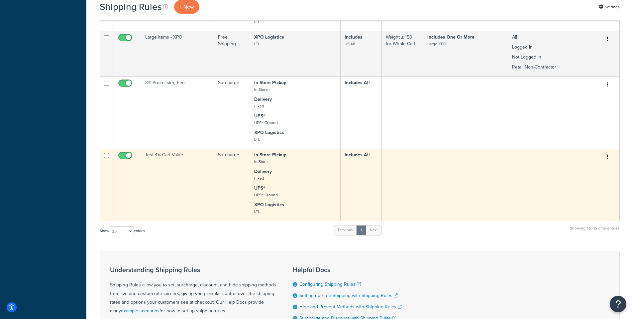
click at [179, 169] on td "Test 4% Cart Value" at bounding box center [177, 185] width 73 height 72
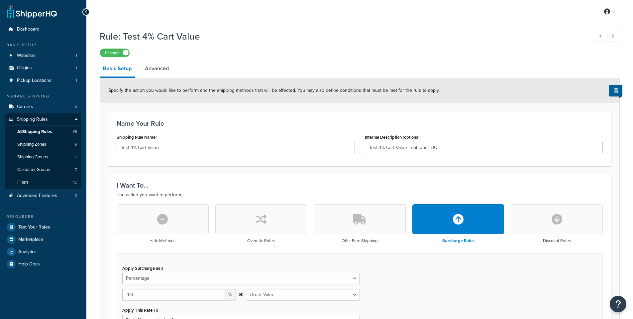
select select "PERCENTAGE"
select select "ORDER"
click at [34, 228] on span "Test Your Rates" at bounding box center [34, 227] width 32 height 6
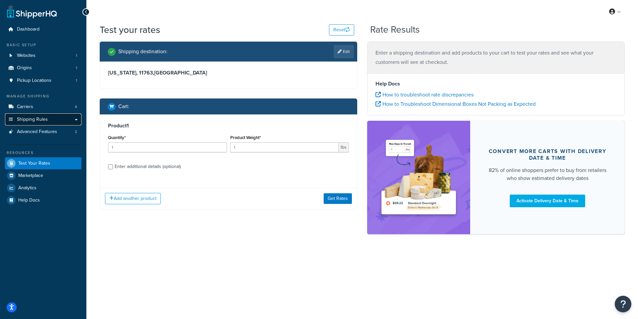
click at [41, 118] on span "Shipping Rules" at bounding box center [32, 120] width 31 height 6
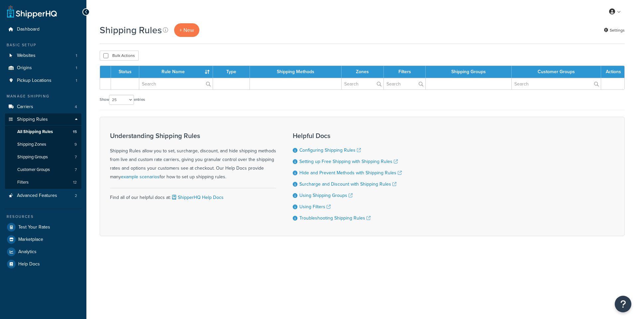
select select "25"
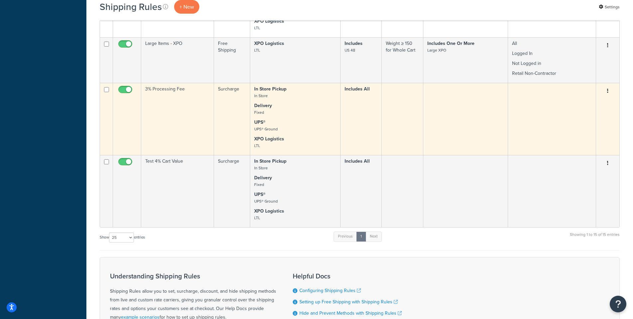
scroll to position [559, 0]
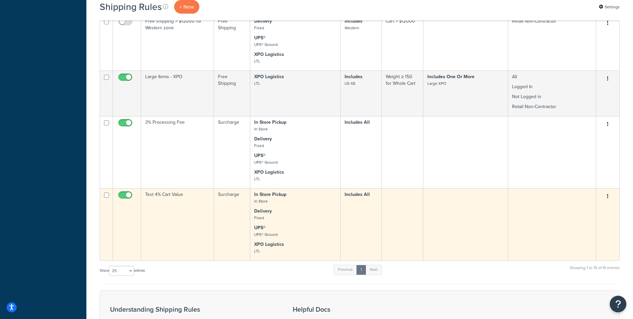
click at [127, 194] on input "checkbox" at bounding box center [126, 196] width 18 height 8
checkbox input "false"
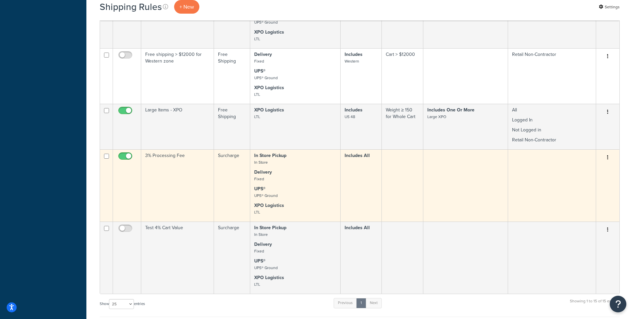
scroll to position [492, 0]
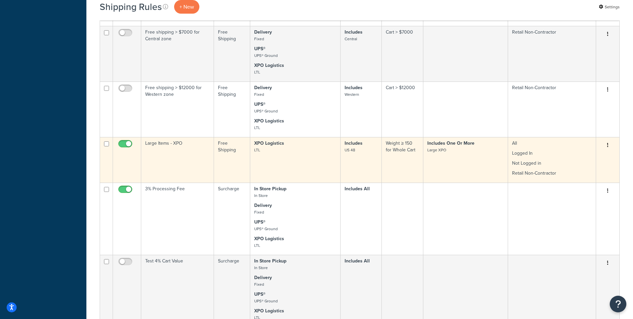
click at [175, 151] on td "Large Items - XPO" at bounding box center [177, 160] width 73 height 46
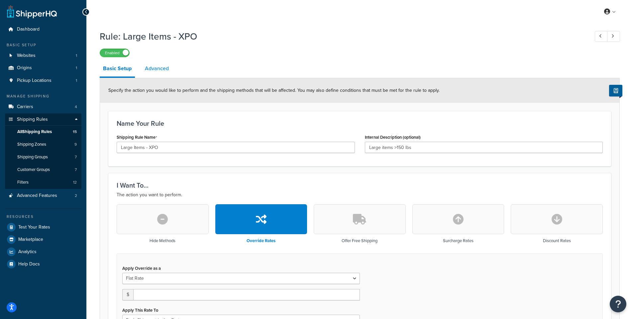
click at [160, 66] on link "Advanced" at bounding box center [157, 68] width 31 height 16
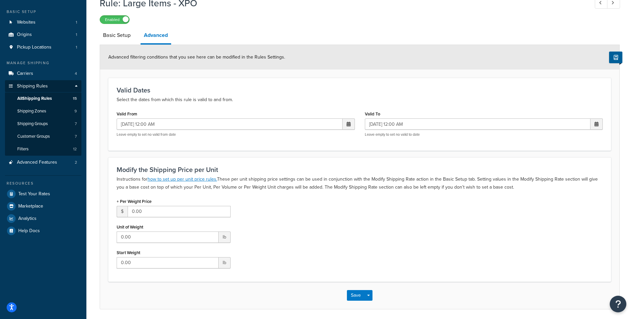
scroll to position [57, 0]
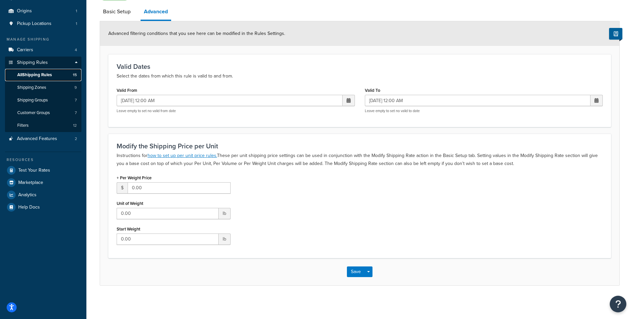
click at [41, 77] on span "All Shipping Rules" at bounding box center [34, 75] width 35 height 6
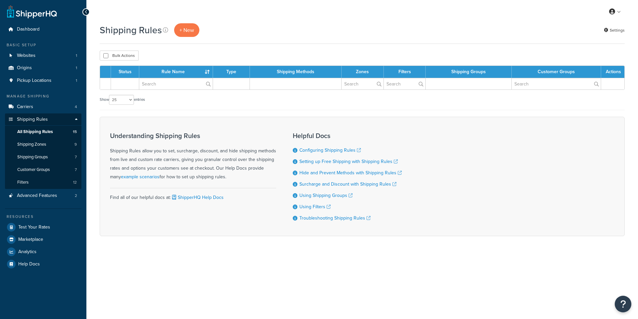
select select "25"
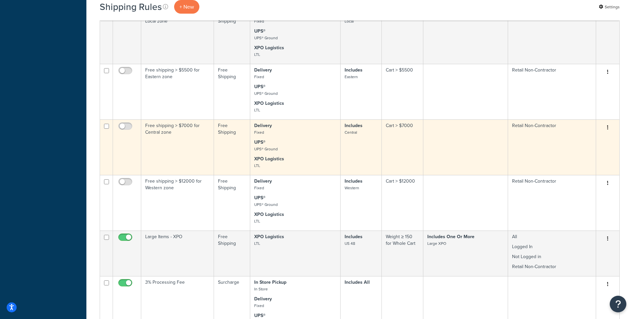
scroll to position [498, 0]
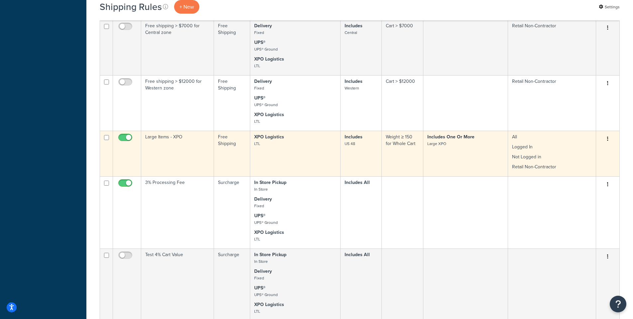
click at [169, 143] on td "Large Items - XPO" at bounding box center [177, 154] width 73 height 46
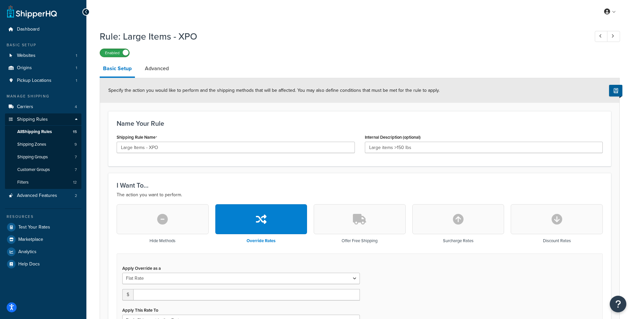
click at [122, 54] on label "Enabled" at bounding box center [114, 53] width 29 height 8
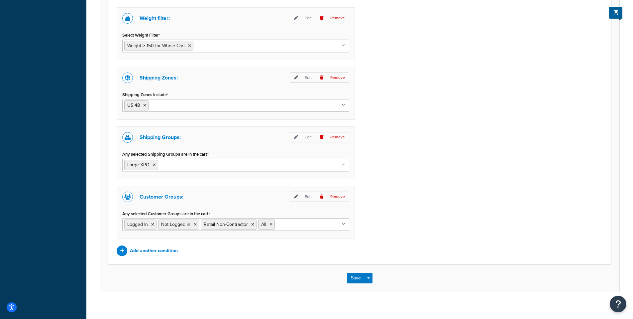
scroll to position [505, 0]
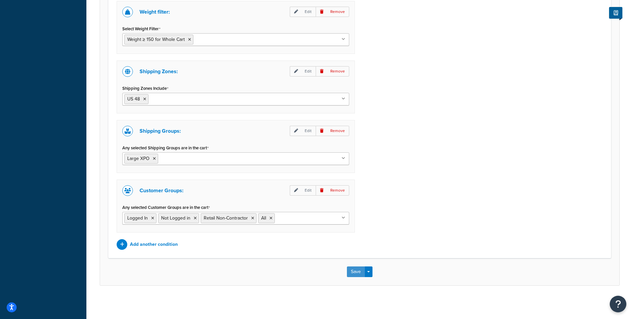
click at [353, 269] on button "Save" at bounding box center [356, 271] width 18 height 11
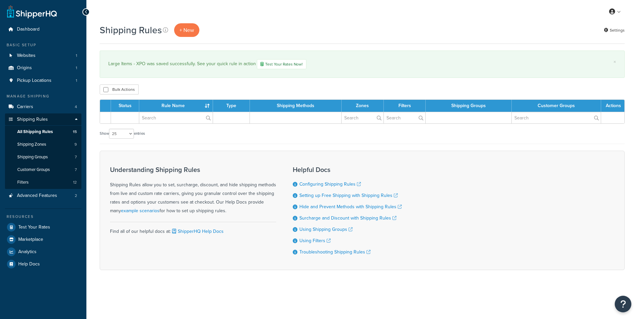
select select "25"
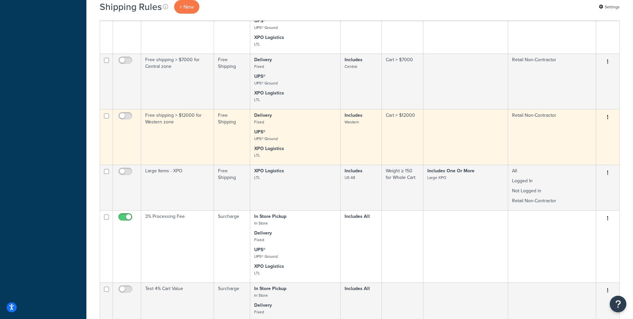
scroll to position [432, 0]
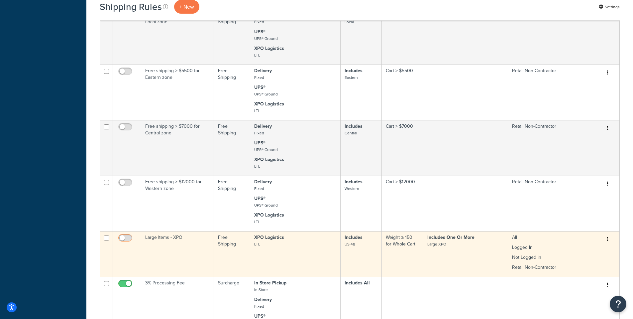
click at [127, 239] on input "checkbox" at bounding box center [126, 239] width 18 height 8
checkbox input "true"
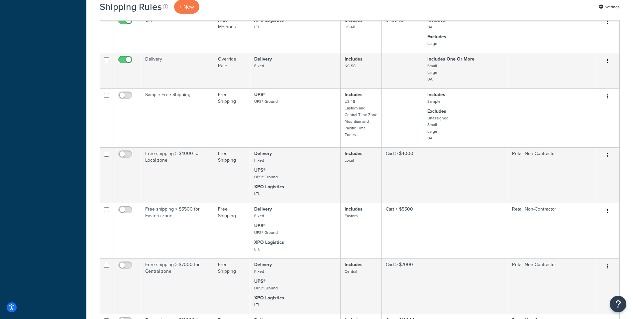
scroll to position [0, 0]
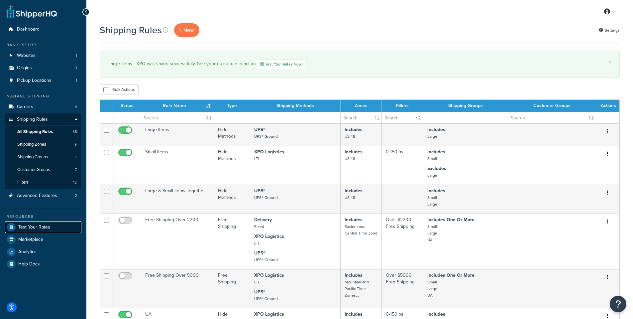
click at [44, 226] on span "Test Your Rates" at bounding box center [34, 227] width 32 height 6
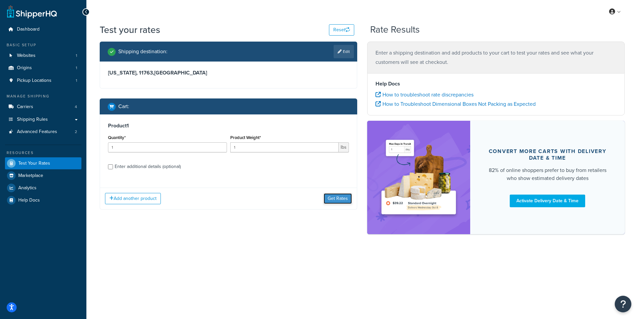
click at [344, 200] on button "Get Rates" at bounding box center [338, 198] width 28 height 11
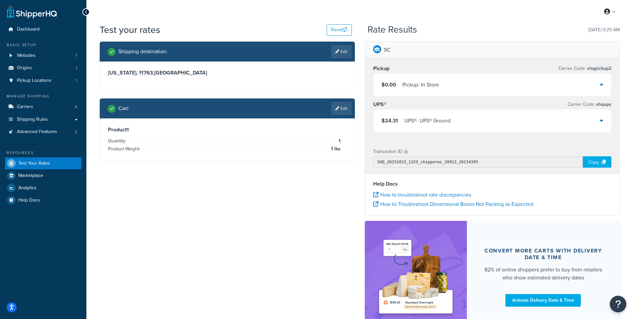
click at [600, 128] on div "$24.31 UPS® - UPS® Ground" at bounding box center [492, 120] width 238 height 23
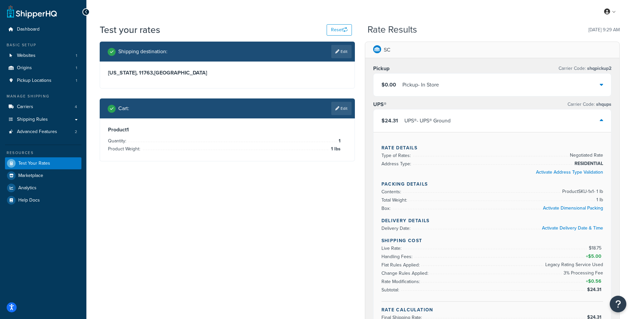
scroll to position [66, 0]
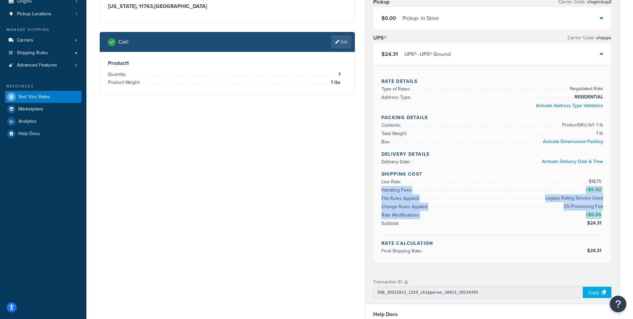
drag, startPoint x: 442, startPoint y: 191, endPoint x: 602, endPoint y: 215, distance: 162.0
click at [602, 215] on ul "Live Rate: $18.75 Handling Fees: + $5.00 Flat Rules Applied: Legacy Rating Serv…" at bounding box center [492, 202] width 222 height 50
